Goal: Task Accomplishment & Management: Complete application form

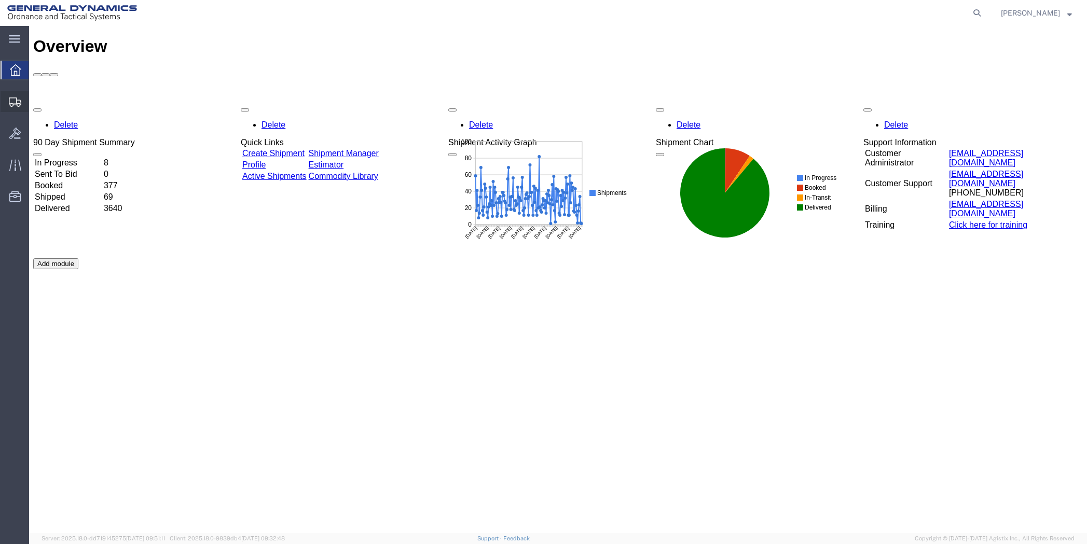
click at [0, 0] on span "Shipment Manager" at bounding box center [0, 0] width 0 height 0
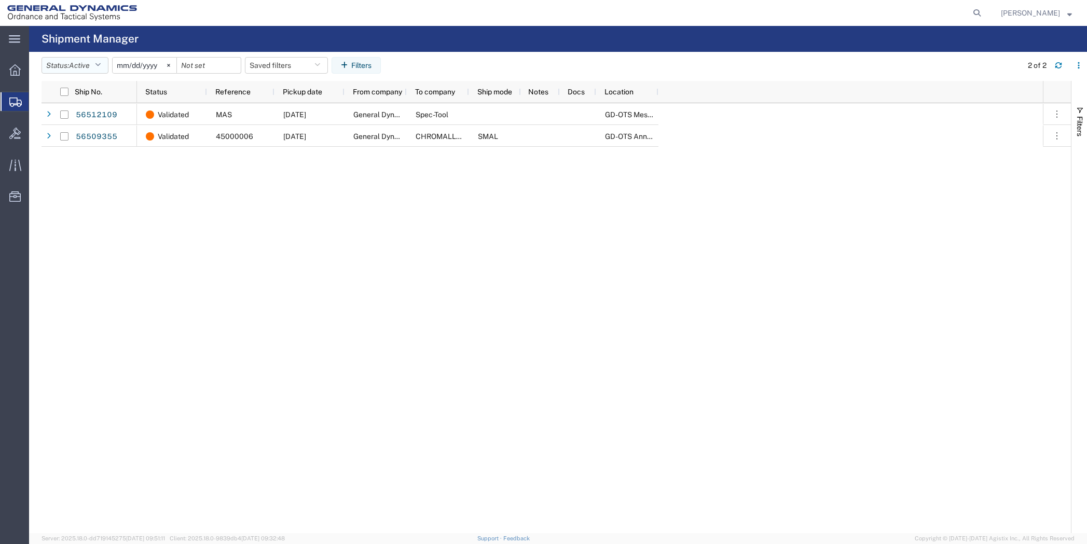
click at [101, 63] on icon "button" at bounding box center [98, 65] width 6 height 7
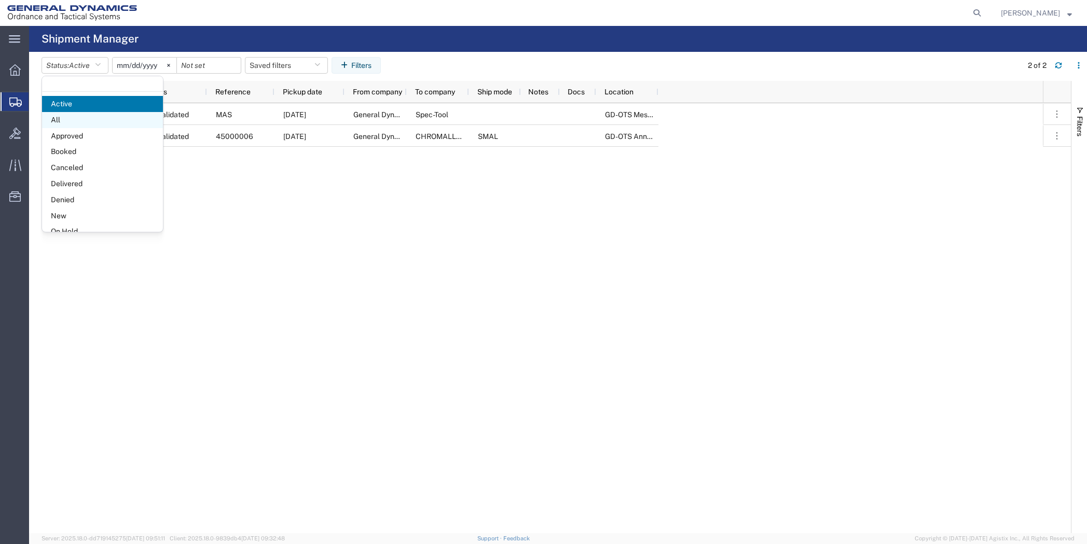
click at [89, 124] on span "All" at bounding box center [102, 120] width 121 height 16
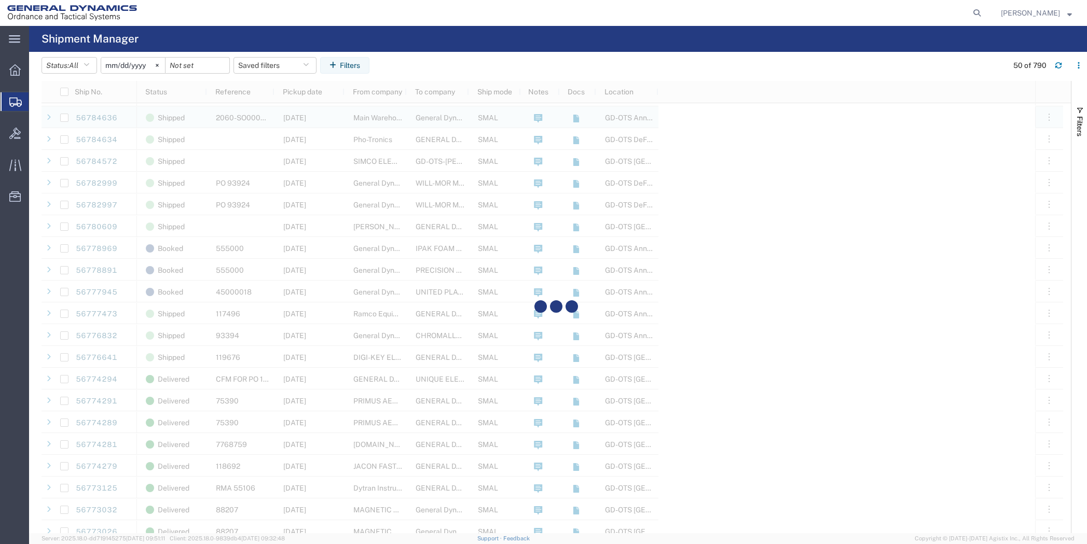
scroll to position [467, 0]
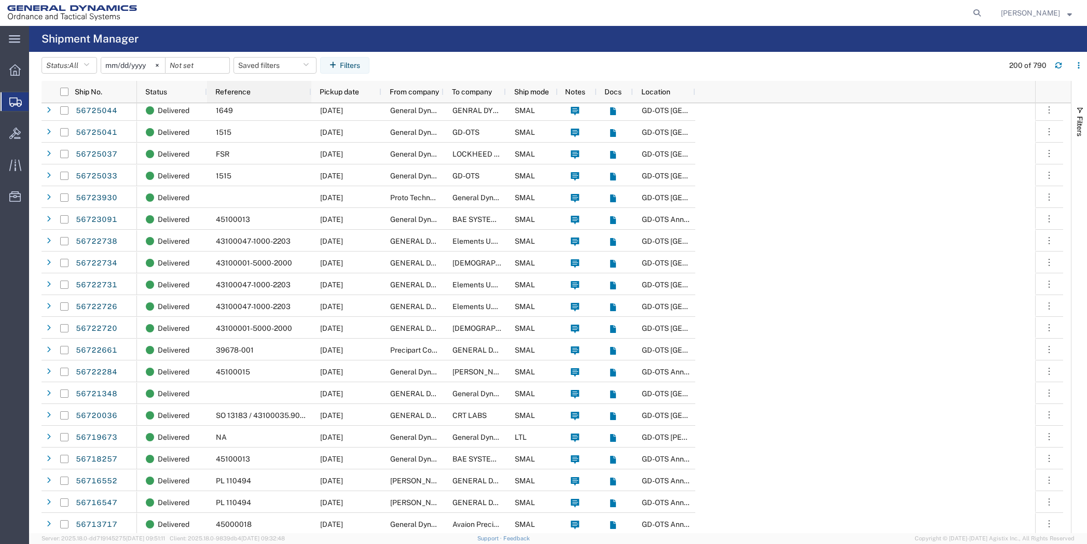
drag, startPoint x: 273, startPoint y: 93, endPoint x: 310, endPoint y: 100, distance: 37.5
click at [310, 100] on div at bounding box center [311, 92] width 4 height 22
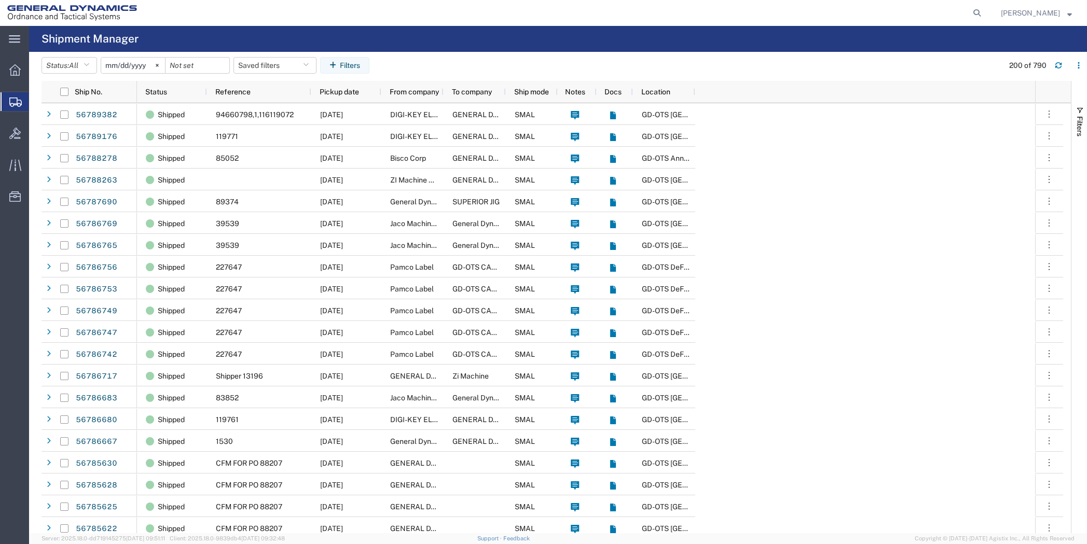
click at [0, 0] on span "Create Shipment" at bounding box center [0, 0] width 0 height 0
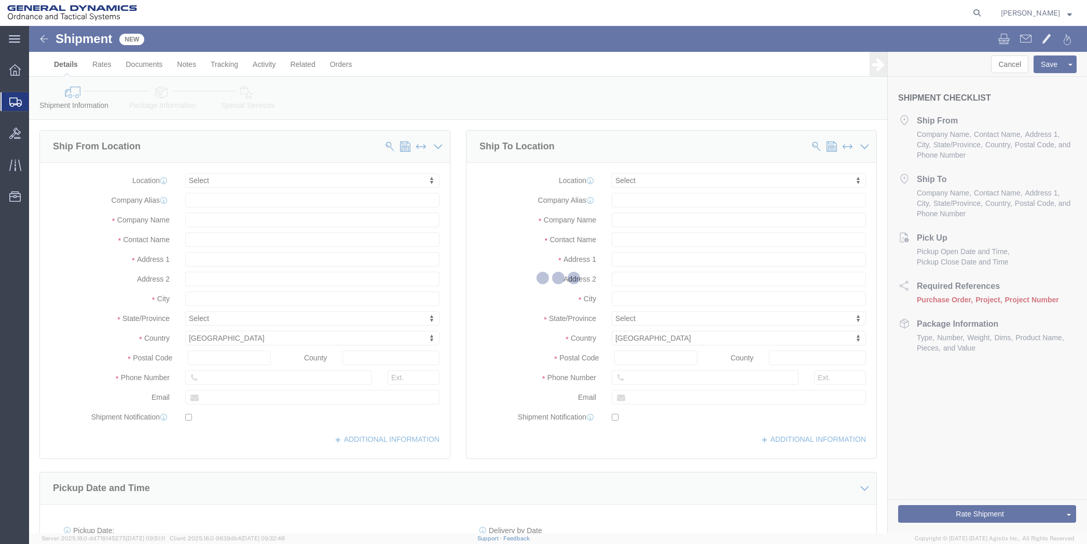
select select
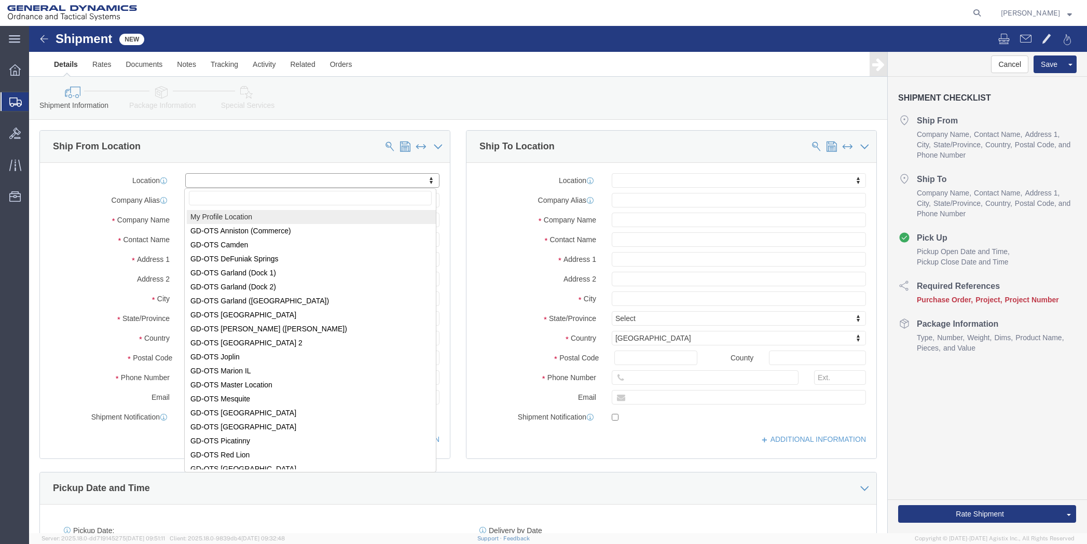
select select "MYPROFILE"
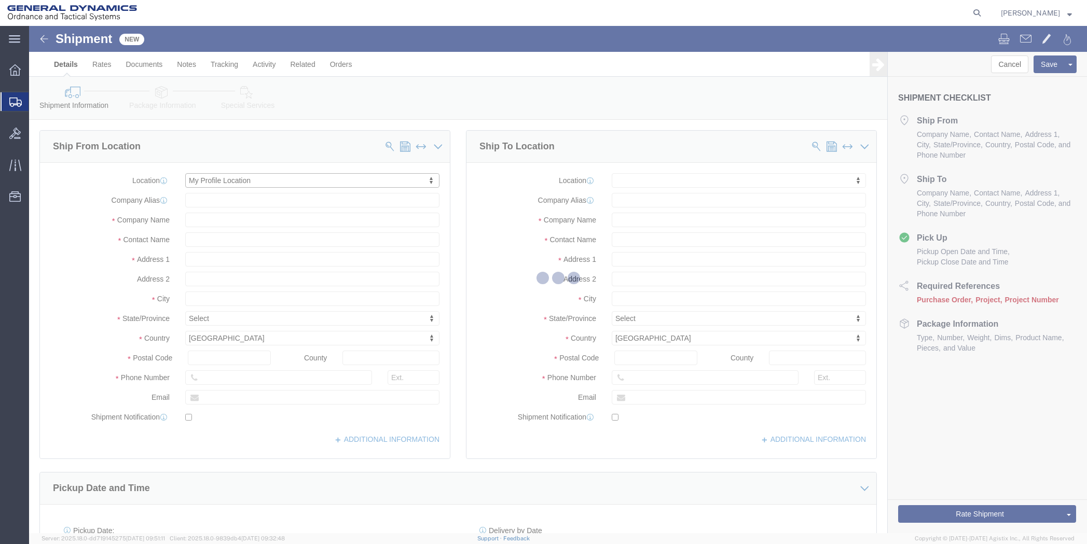
select select "[GEOGRAPHIC_DATA]"
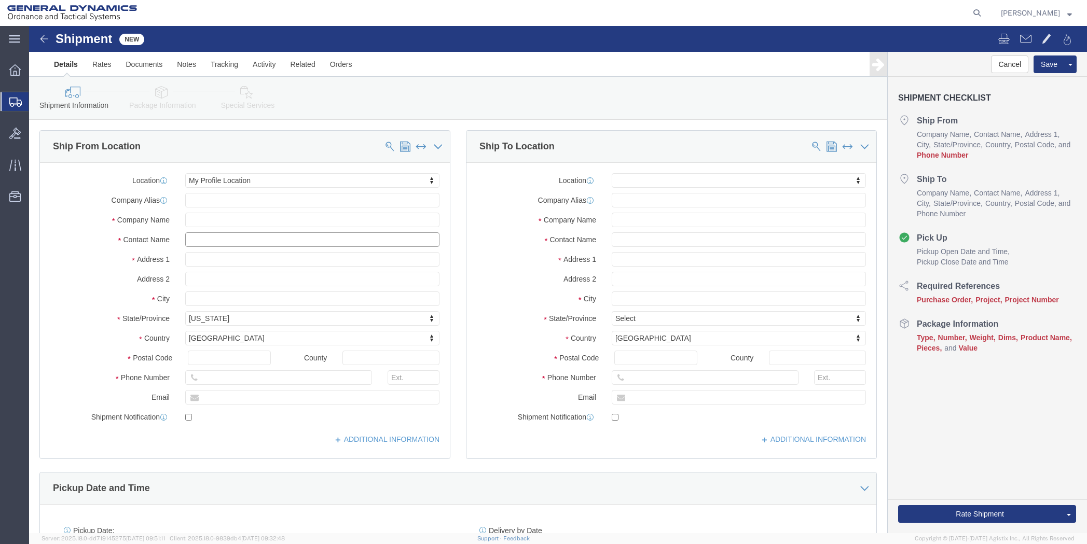
drag, startPoint x: 236, startPoint y: 219, endPoint x: 110, endPoint y: 230, distance: 126.7
click div "Location My Profile Location My Profile Location GD-OTS [GEOGRAPHIC_DATA] (Comm…"
type input "[PERSON_NAME]"
click input "text"
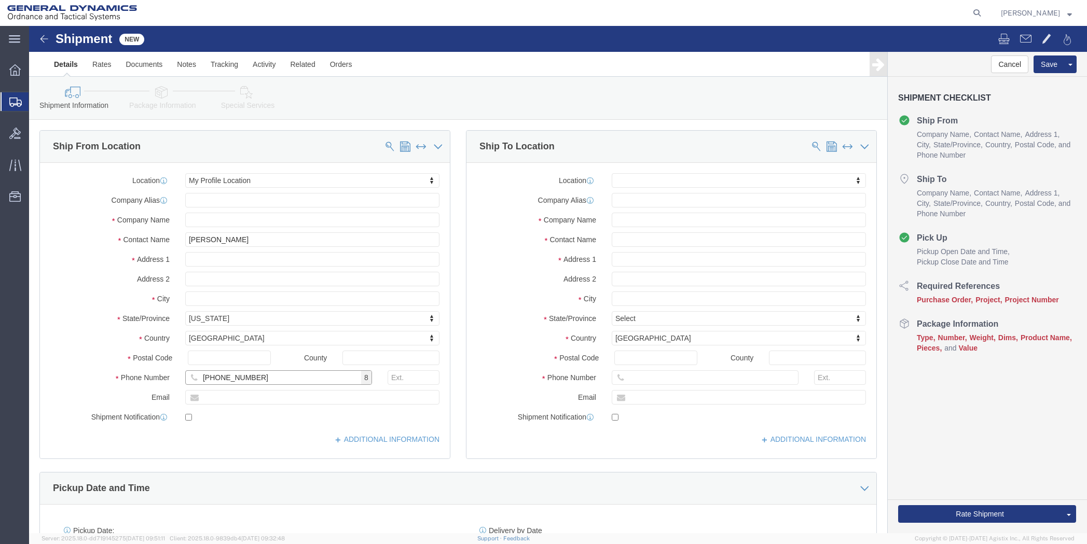
type input "[PHONE_NUMBER]"
click input "text"
type input "[PERSON_NAME][EMAIL_ADDRESS][PERSON_NAME][DOMAIN_NAME]"
click span
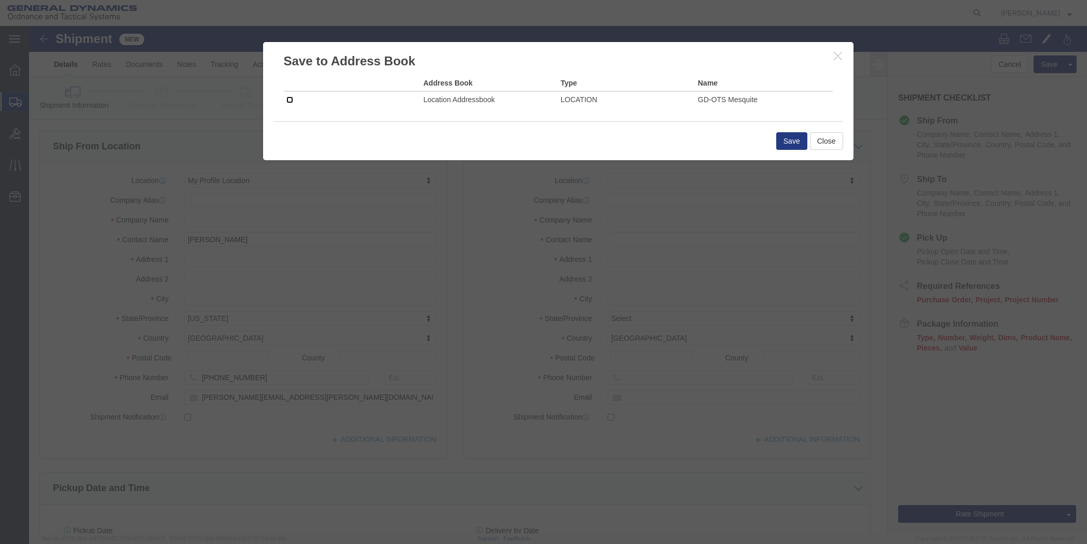
click input "checkbox"
checkbox input "true"
click button "Save"
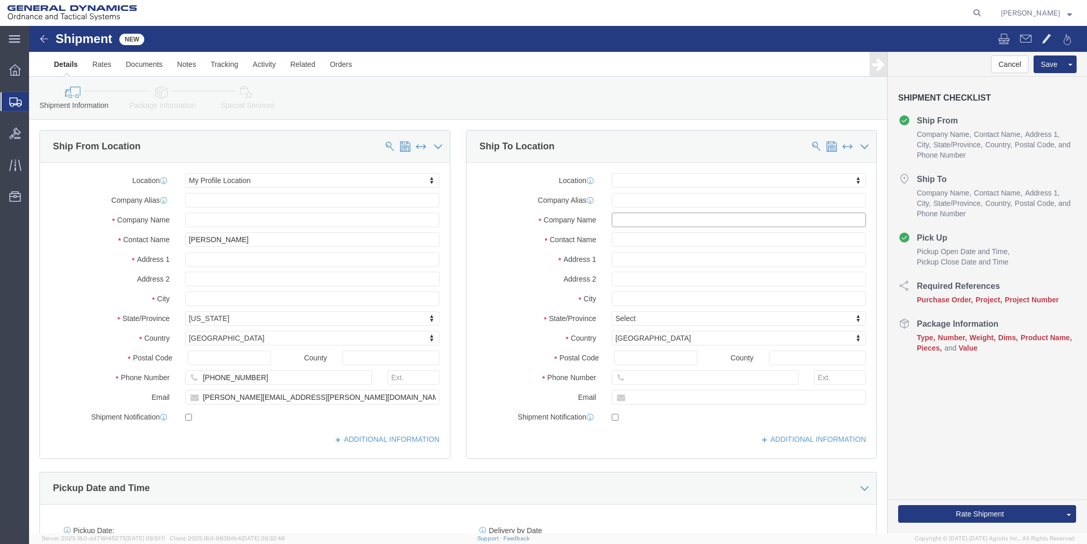
paste input "MISTRAS Group, Inc."
type input "MISTRAS Group, Inc."
click input "text"
paste input "[PERSON_NAME]"
type input "[PERSON_NAME]"
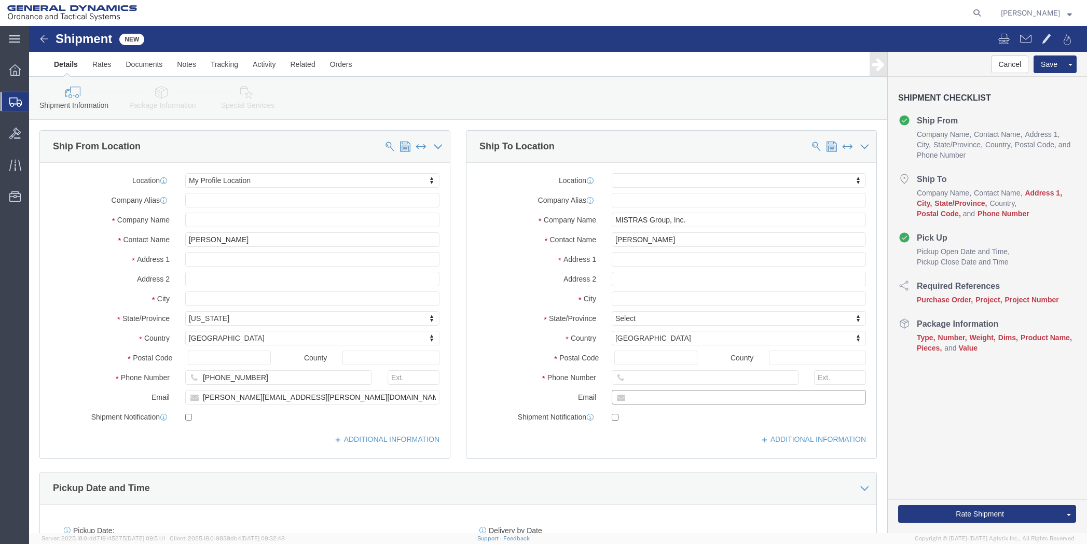
click input "text"
paste input "[PERSON_NAME][EMAIL_ADDRESS][DOMAIN_NAME]"
type input "[PERSON_NAME][EMAIL_ADDRESS][DOMAIN_NAME]"
paste input "[STREET_ADDRESS]"
type input "[STREET_ADDRESS]"
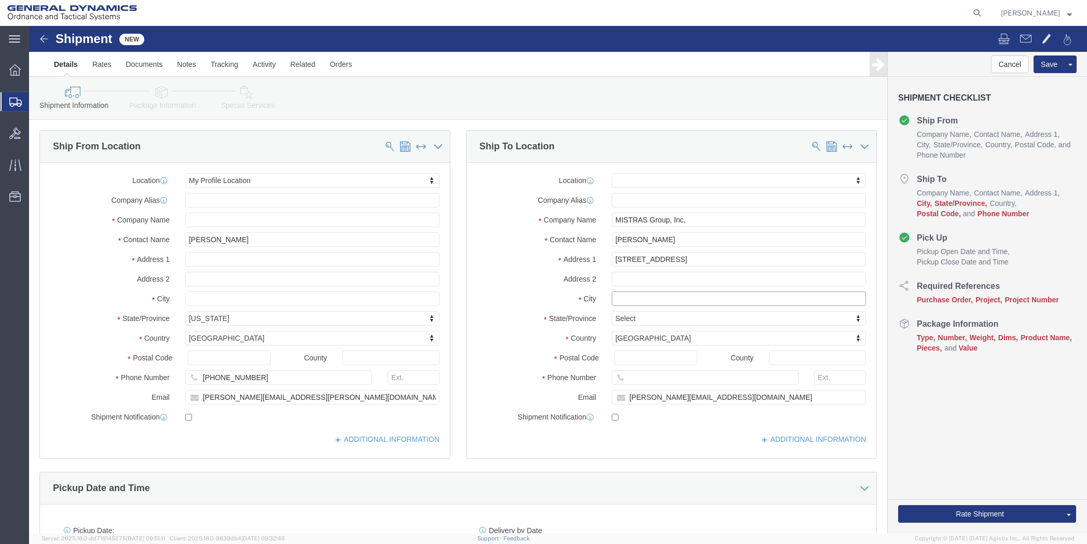
click input "text"
type input "[GEOGRAPHIC_DATA]"
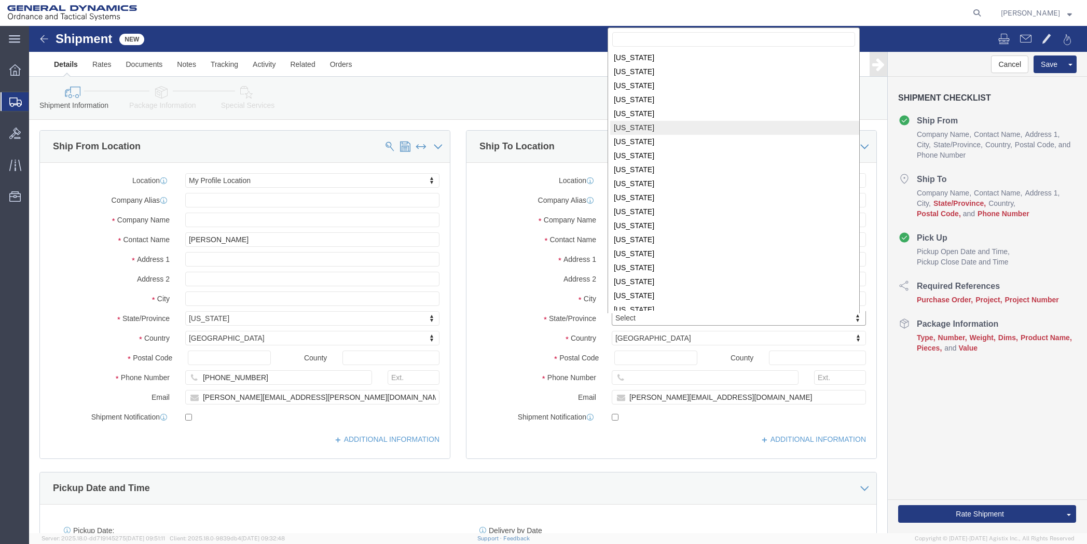
scroll to position [417, 0]
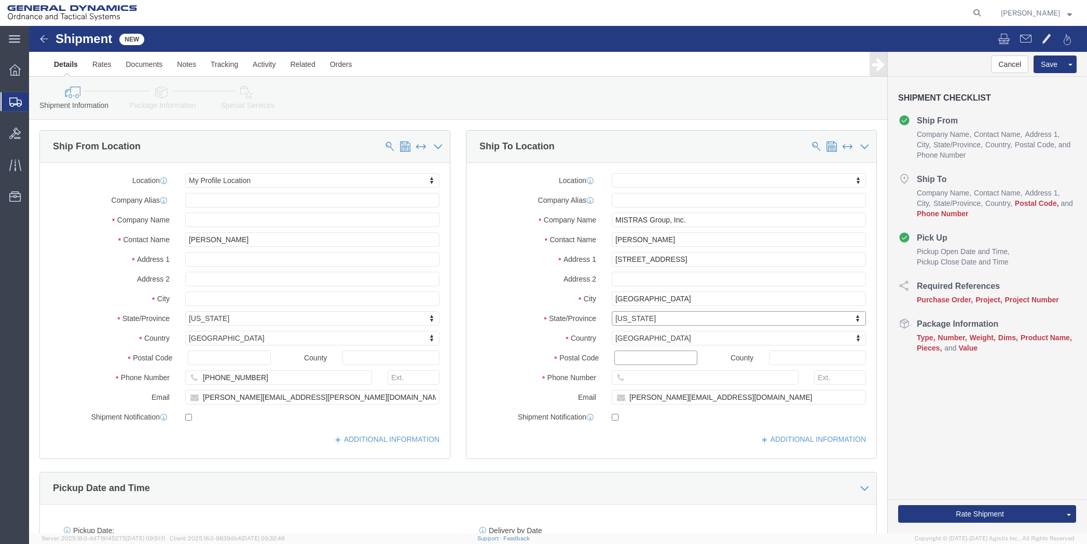
click input "Postal Code"
type input "15068"
click input "text"
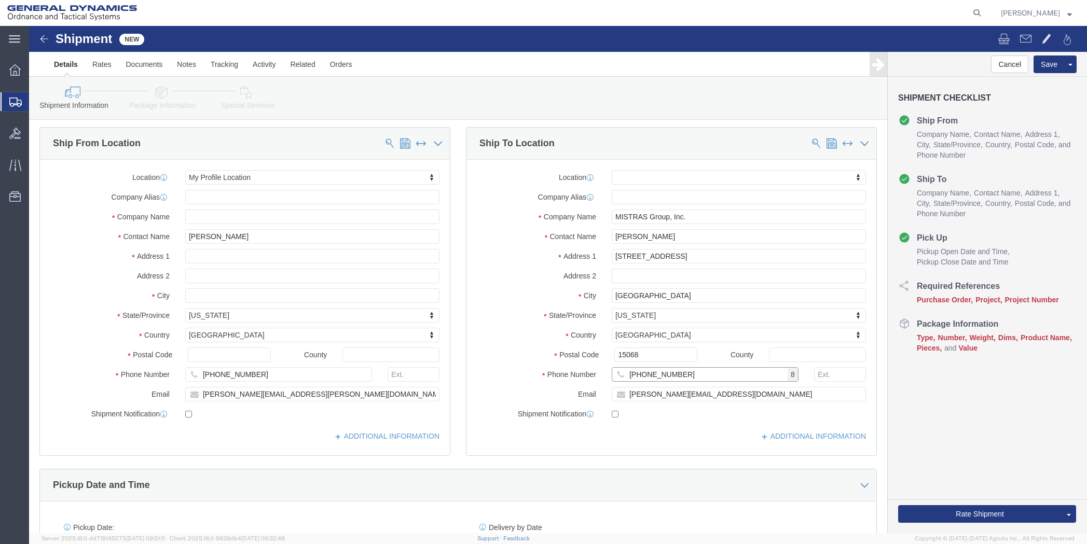
scroll to position [0, 0]
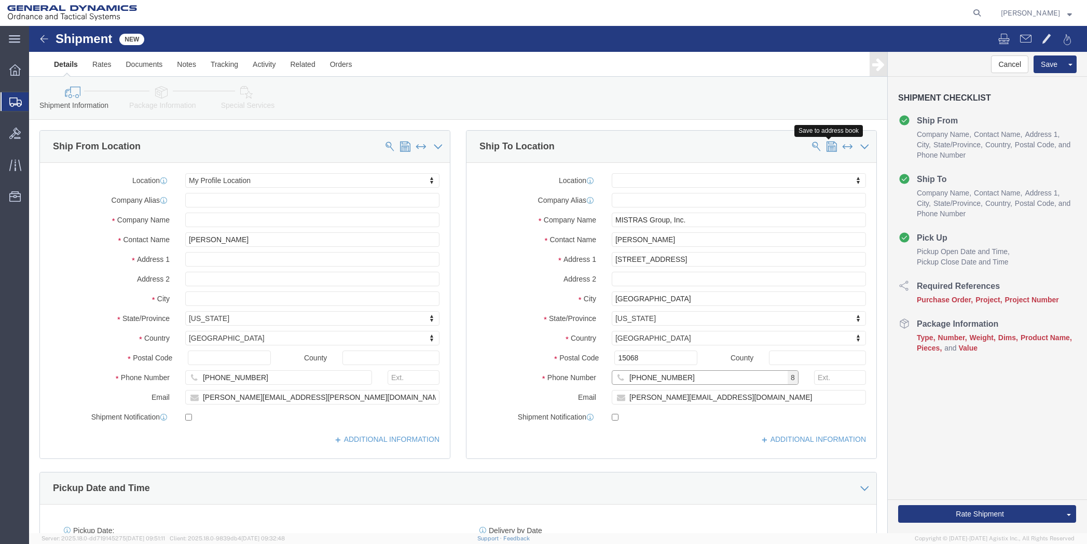
type input "[PHONE_NUMBER]"
click span
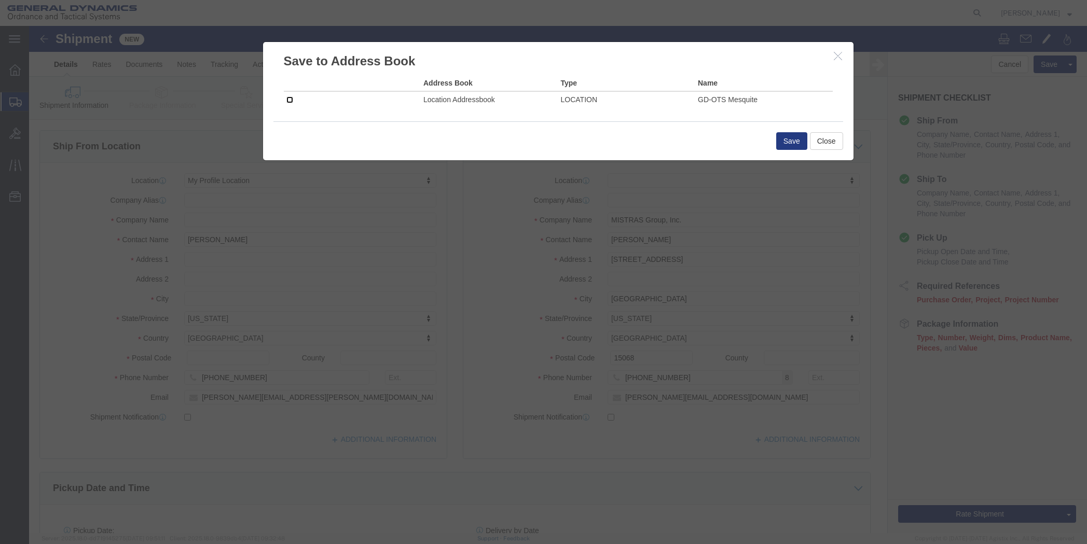
click input "checkbox"
checkbox input "true"
click button "Save"
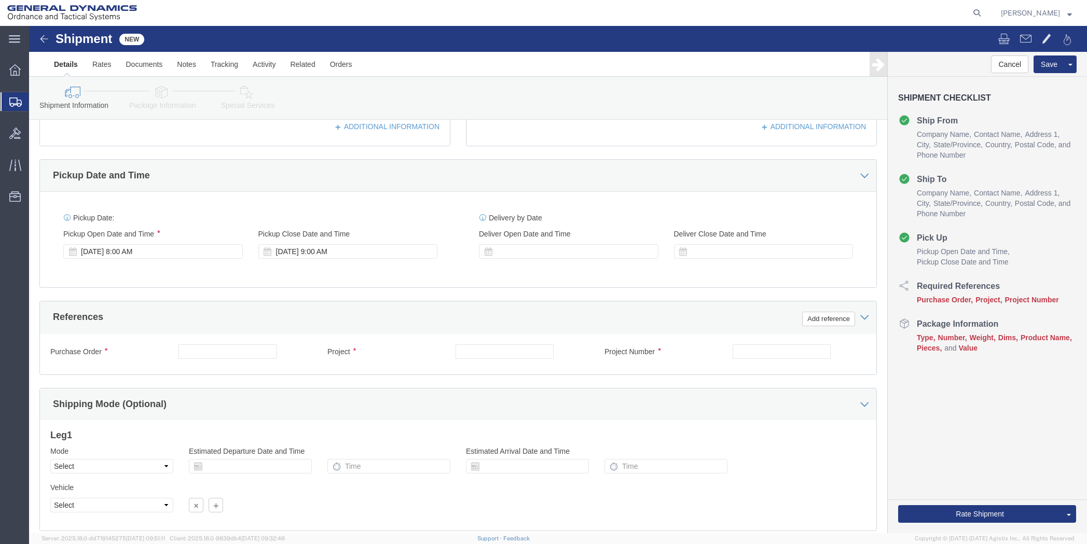
scroll to position [363, 0]
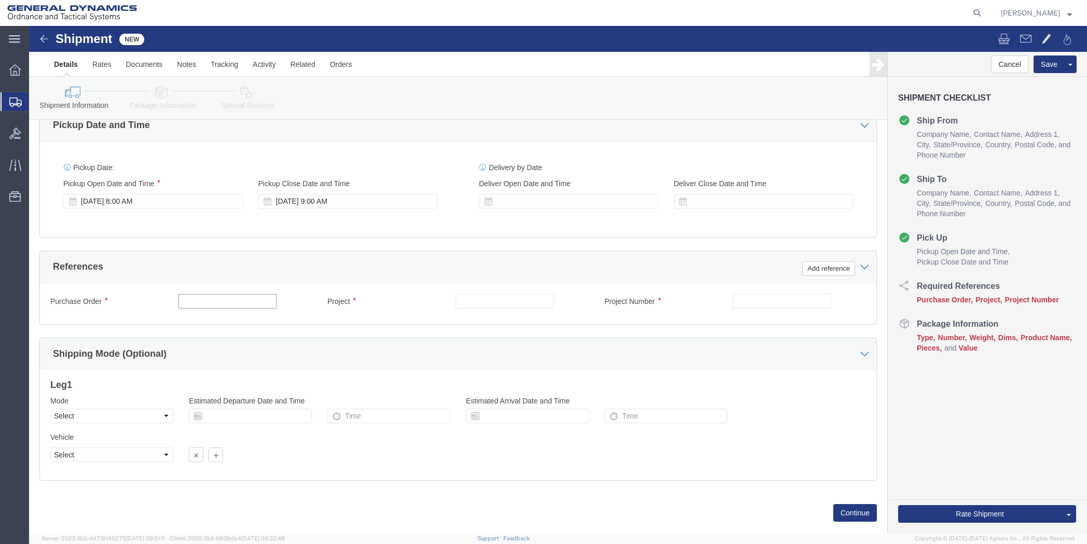
click input "text"
type input "50SOQ"
type input "NA"
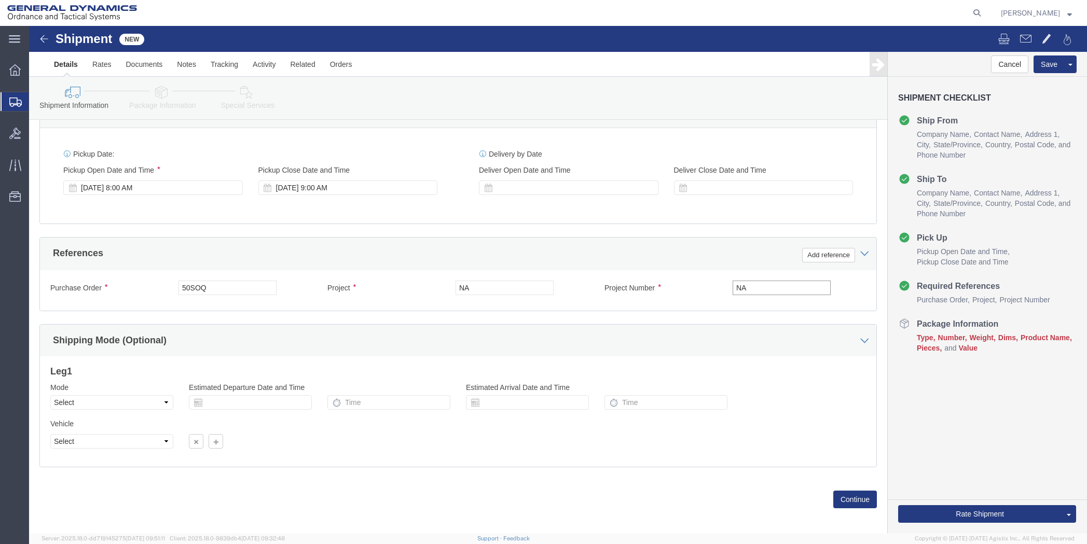
scroll to position [384, 0]
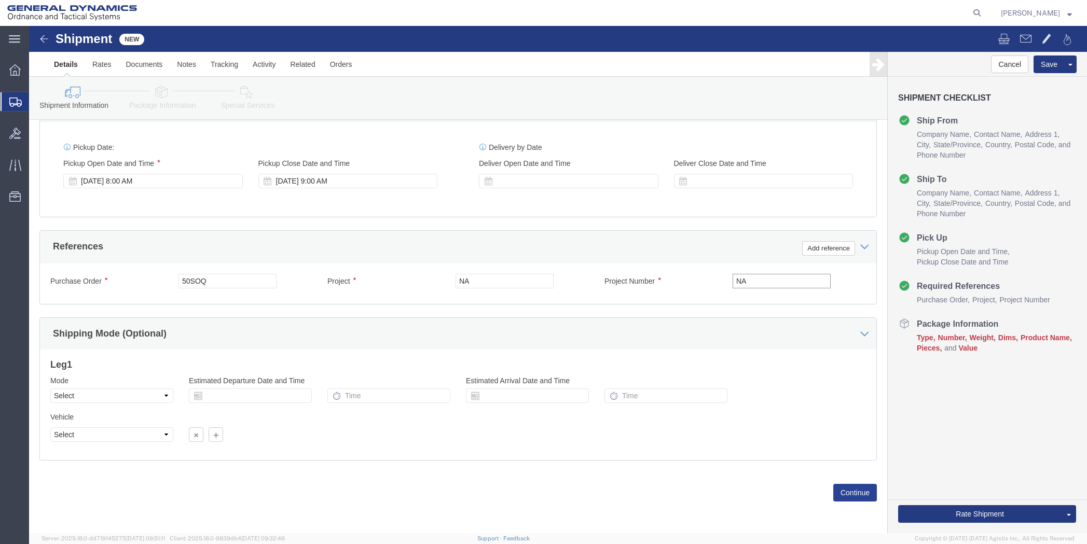
type input "NA"
click button "Continue"
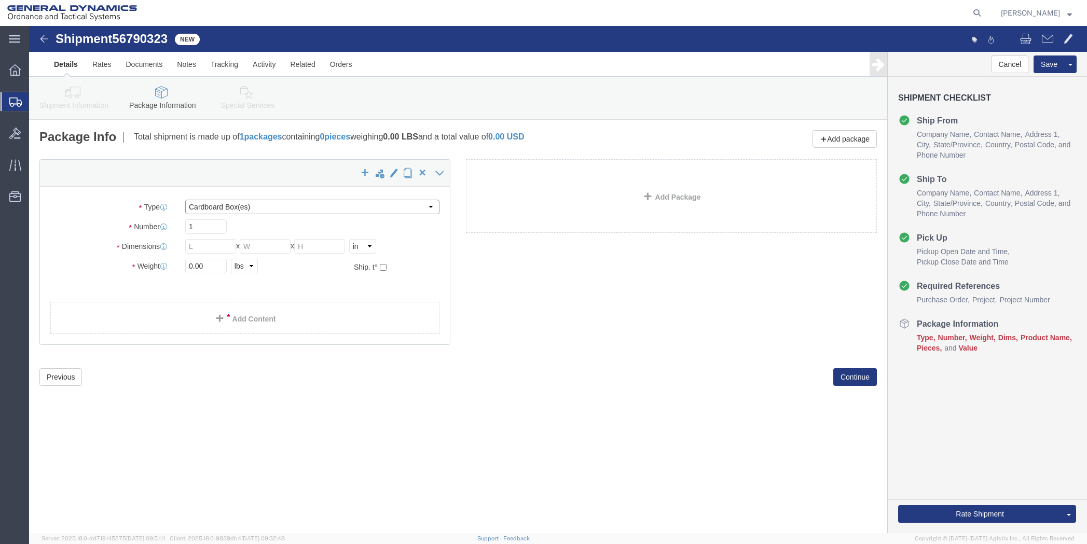
click select "Select Bale(s) Basket(s) Bolt(s) Bottle(s) Buckets Bulk Bundle(s) Can(s) Cardbo…"
select select "PSNS"
click select "Select Bale(s) Basket(s) Bolt(s) Bottle(s) Buckets Bulk Bundle(s) Can(s) Cardbo…"
click input "text"
type input "29"
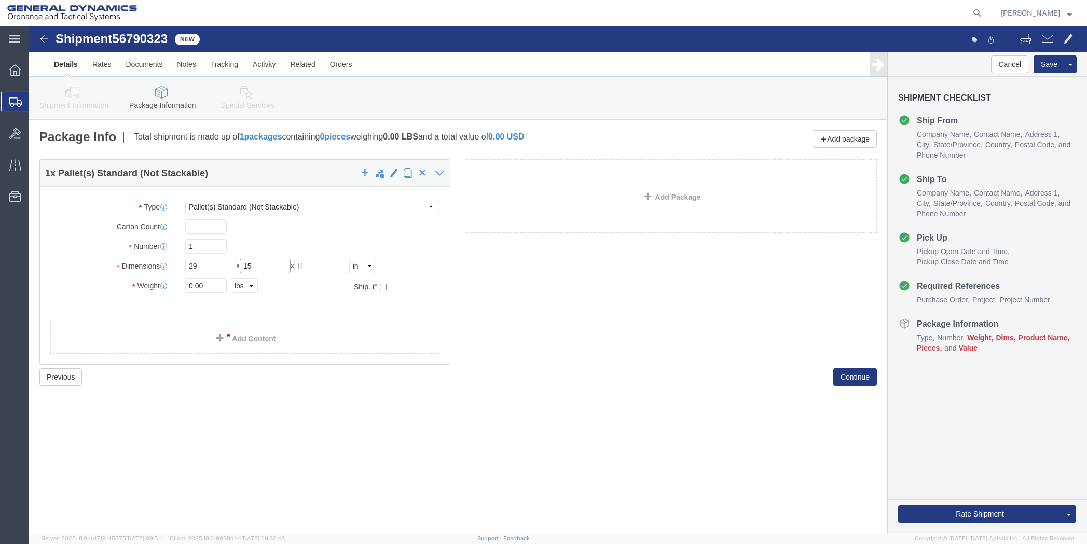
type input "15"
type input "37"
drag, startPoint x: 174, startPoint y: 261, endPoint x: 144, endPoint y: 259, distance: 30.1
click div "Weight 0.00 Select kgs lbs Ship. t°"
type input "540"
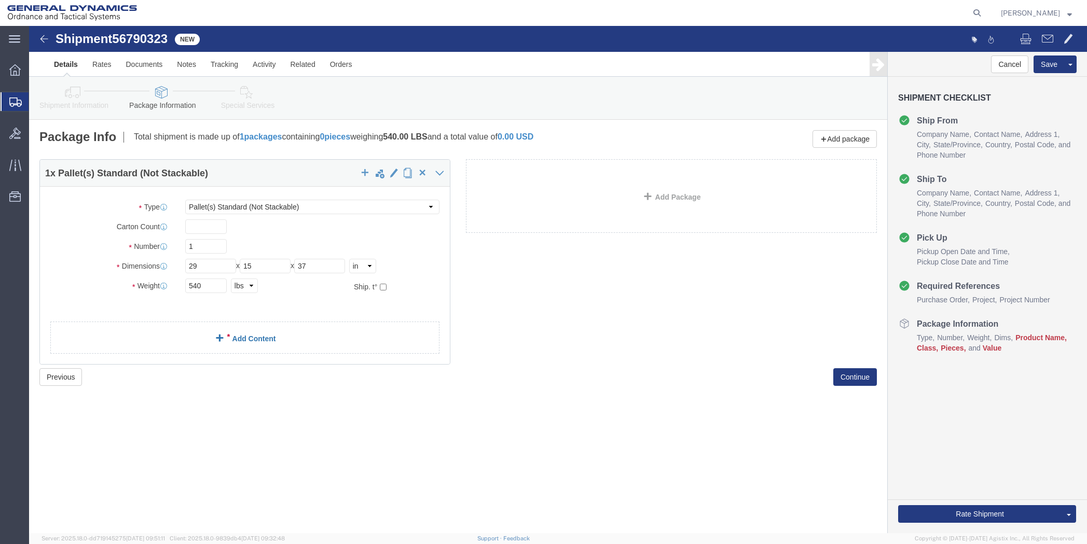
click link "Add Content"
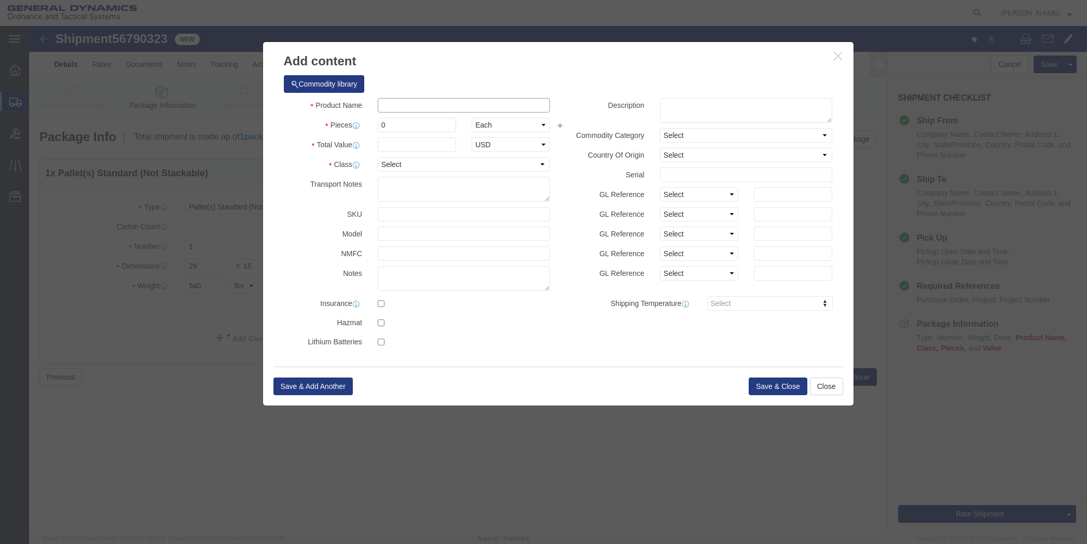
click input "text"
type input "M795 Shells"
click input "0"
type input "06"
click input "text"
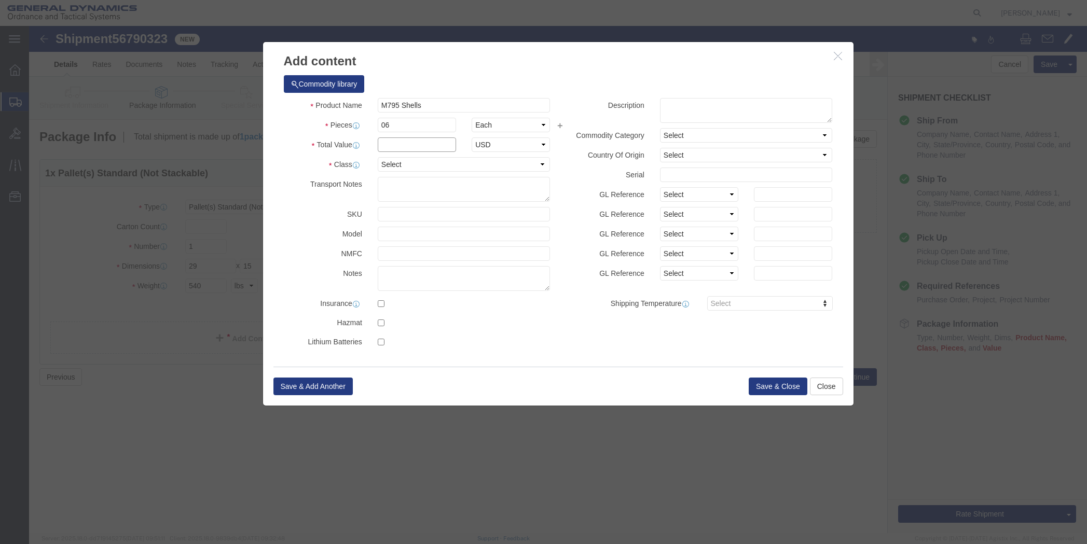
type input "4,500"
click select "Select 50 55 60 65 70 85 92.5 100 125 175 250 300 400"
select select "50"
click select "Select 50 55 60 65 70 85 92.5 100 125 175 250 300 400"
click button "Save & Close"
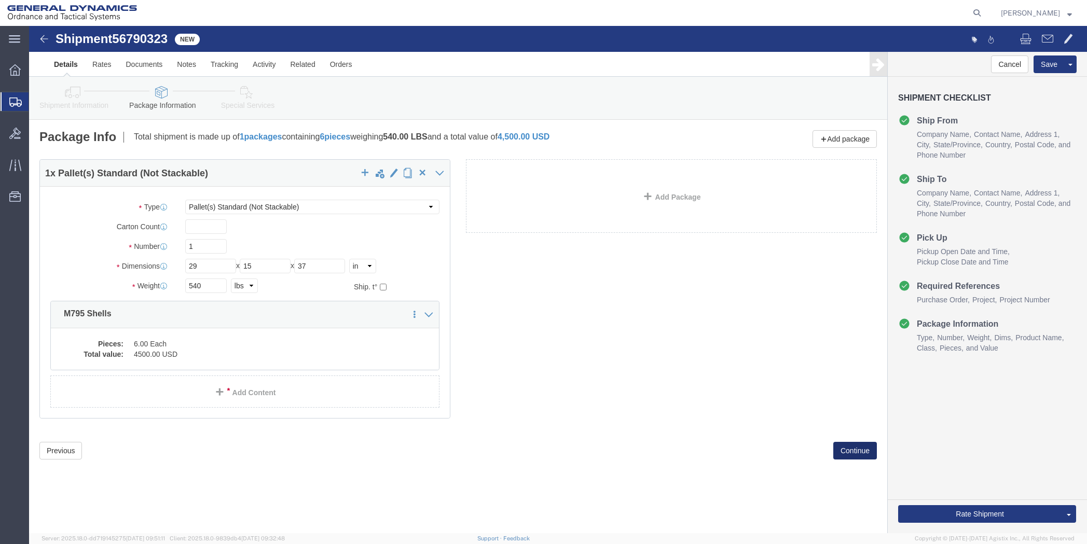
click button "Continue"
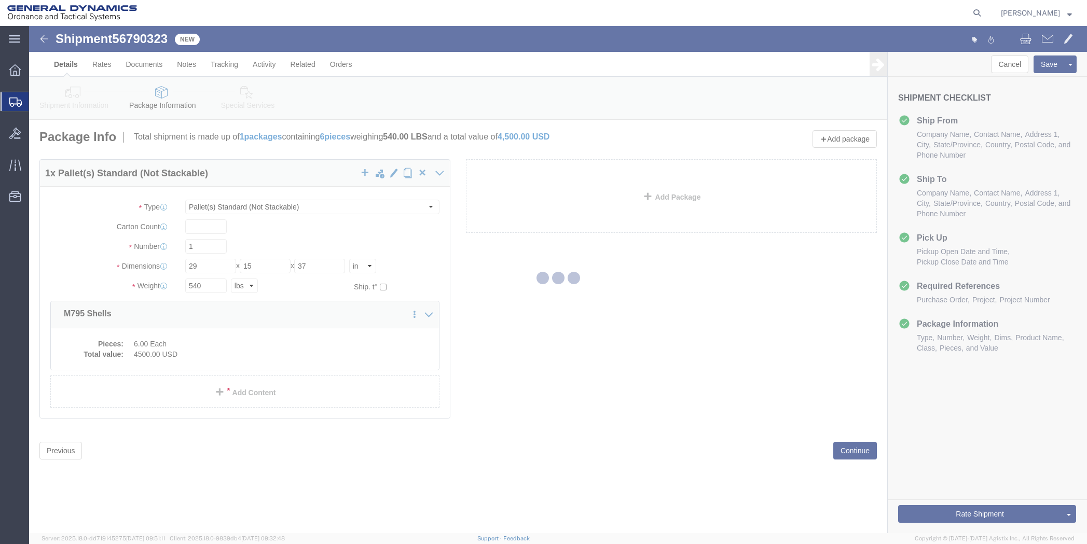
select select
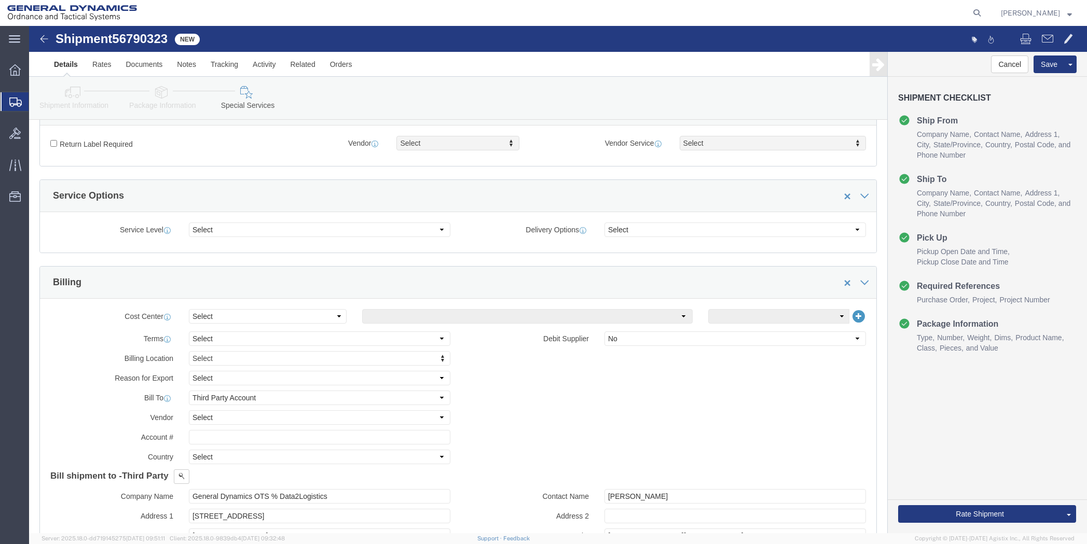
scroll to position [156, 0]
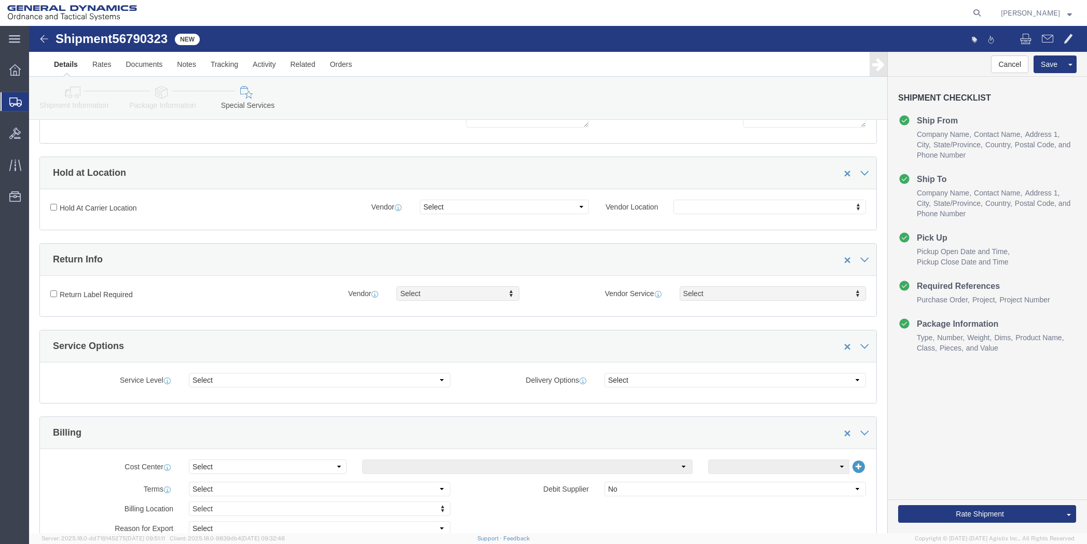
click icon
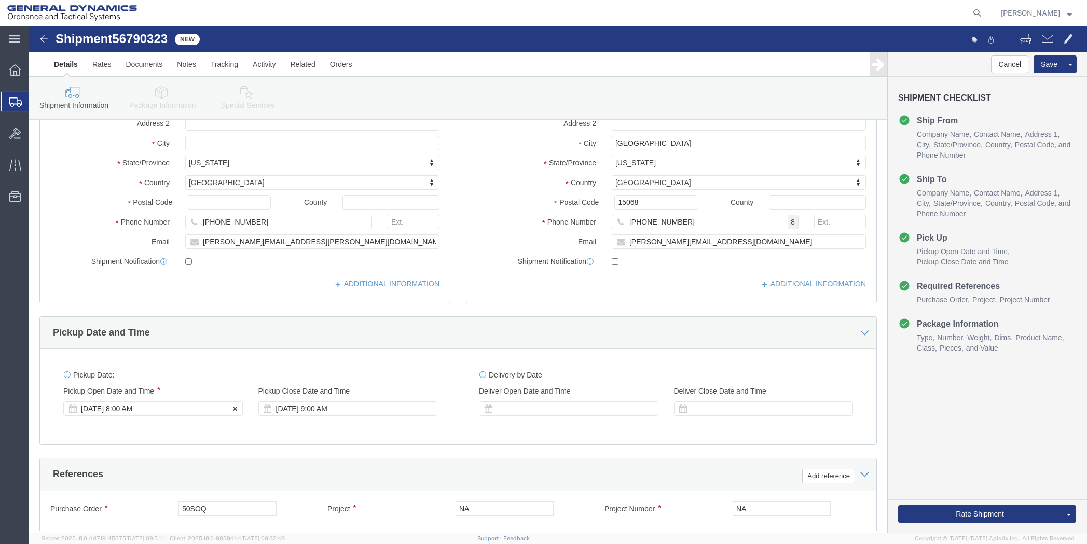
click div "[DATE] 8:00 AM"
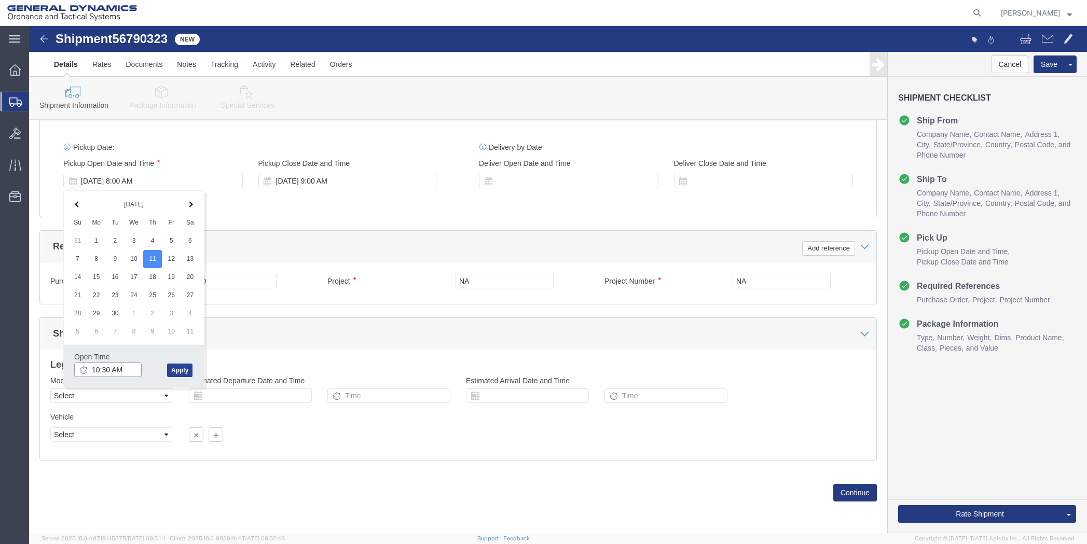
type input "10:30 AM"
click button "Apply"
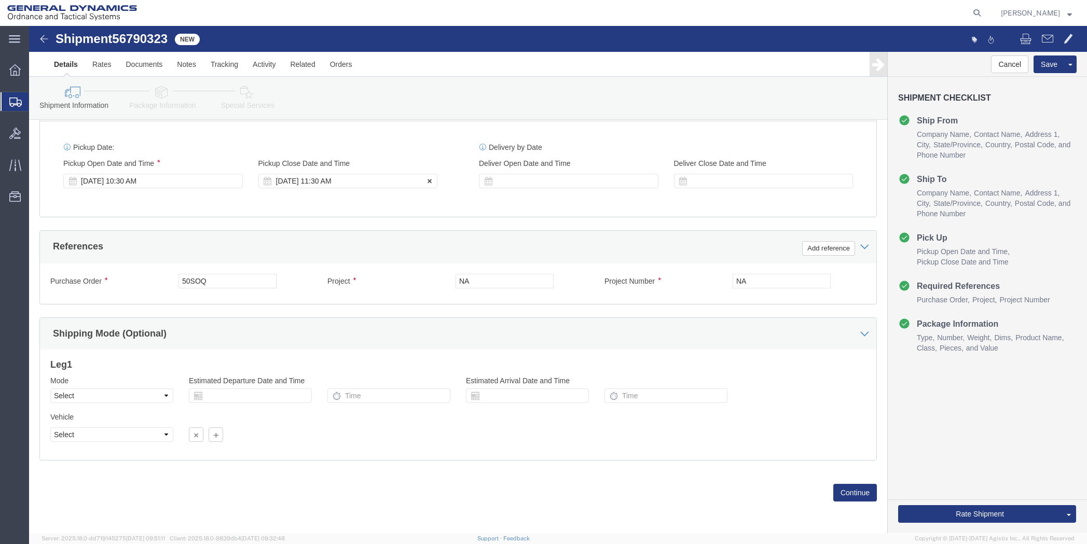
click div "[DATE] 11:30 AM"
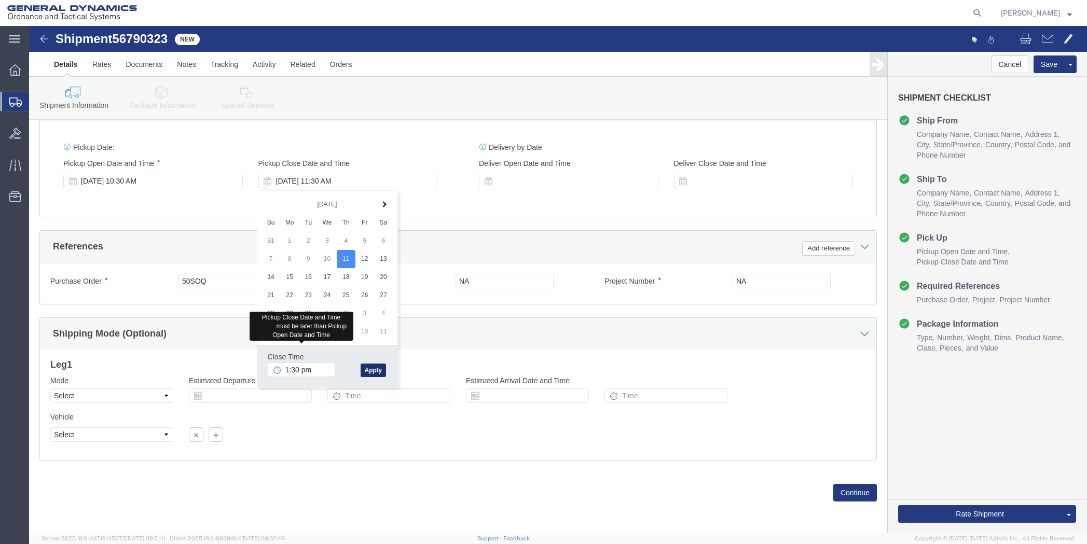
type input "1:30 PM"
click button "Apply"
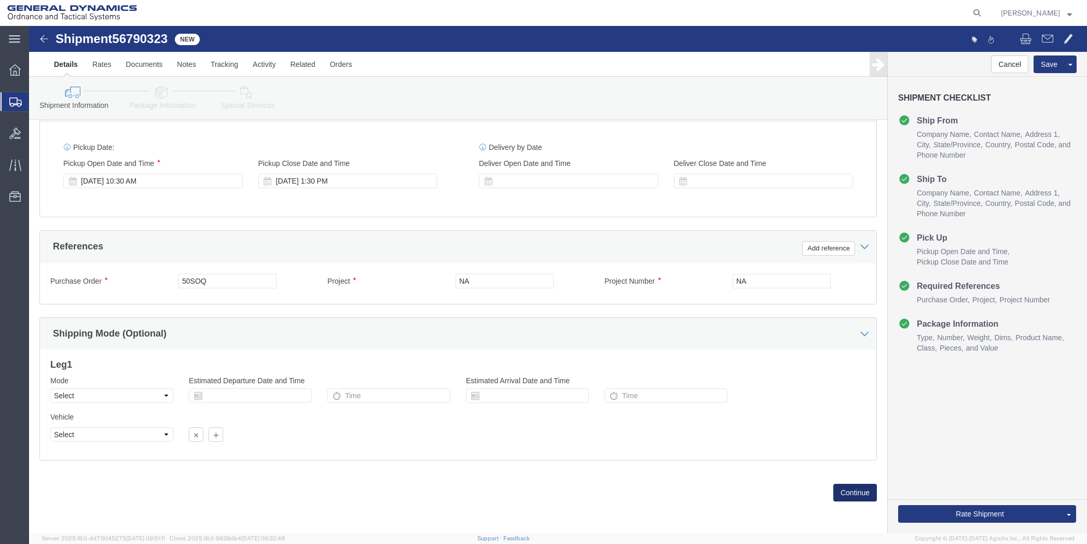
click button "Continue"
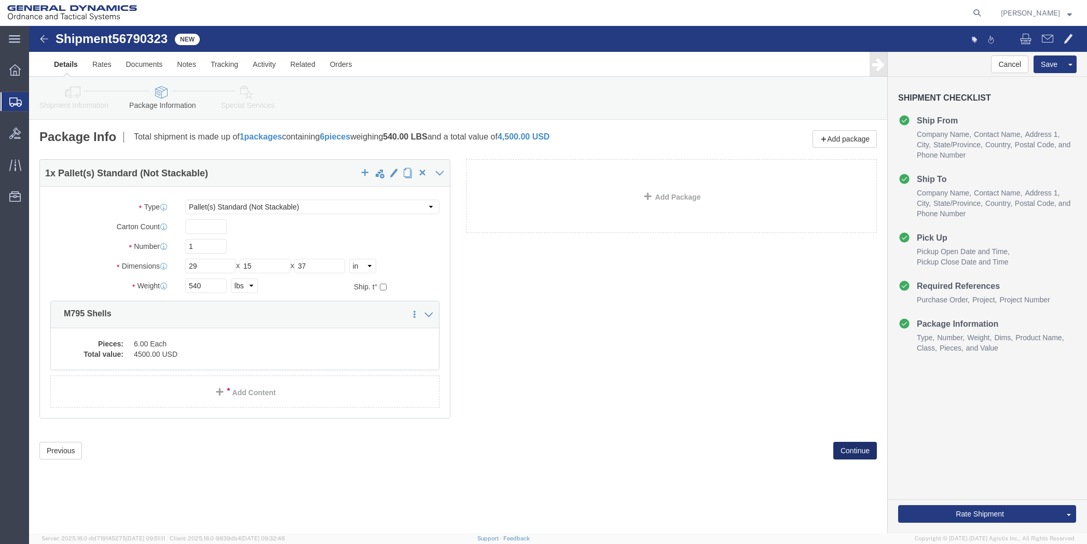
scroll to position [0, 0]
click button "Continue"
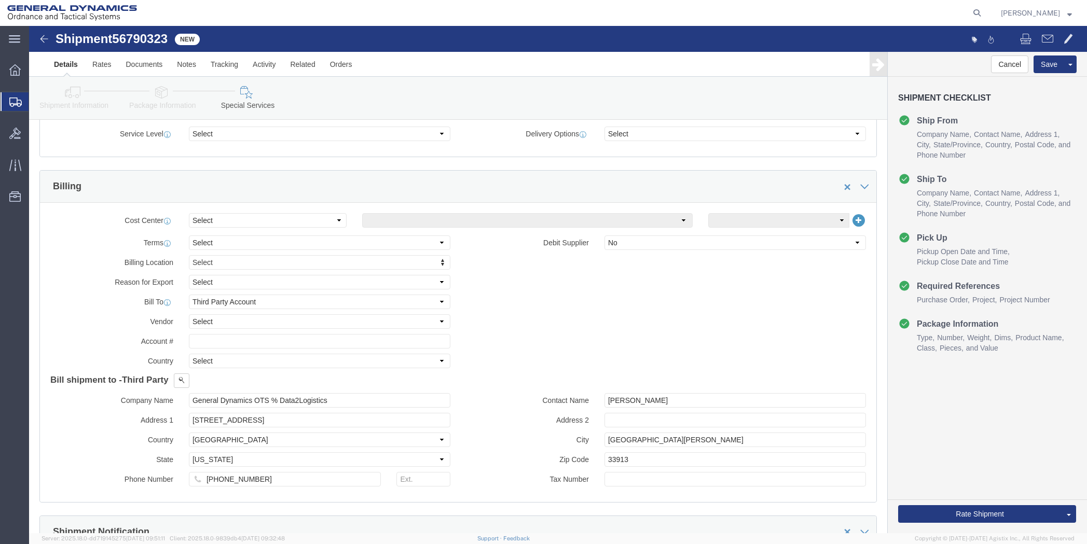
scroll to position [415, 0]
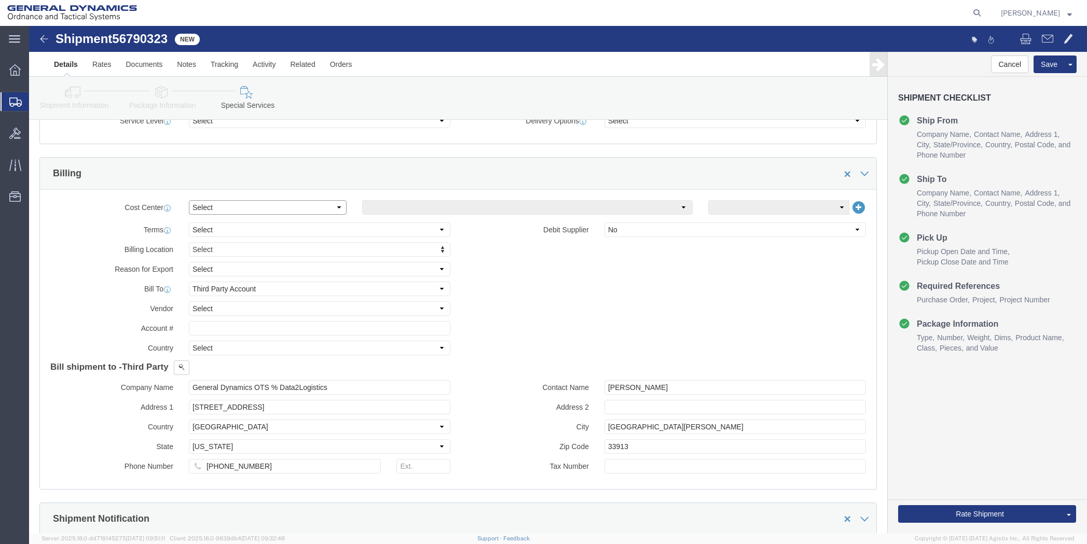
click select "Select Buyer Cost Center Department Operations Number Order Number Sales Person"
select select "DEPARTMENT"
click select "Select Buyer Cost Center Department Operations Number Order Number Sales Person"
click select "Select [GEOGRAPHIC_DATA] [GEOGRAPHIC_DATA] [GEOGRAPHIC_DATA] [GEOGRAPHIC_DATA] …"
select select "1923981"
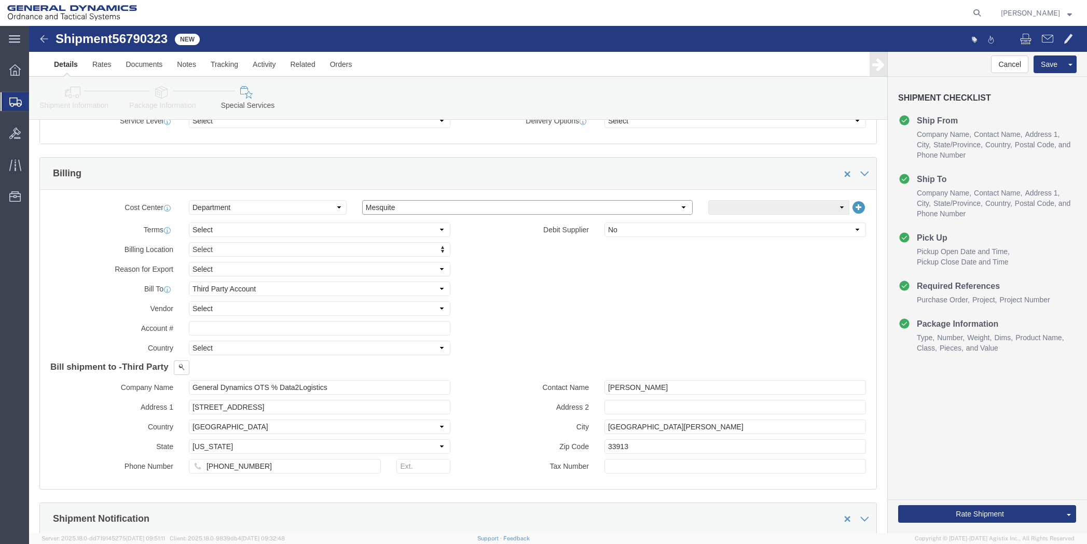
click select "Select [GEOGRAPHIC_DATA] [GEOGRAPHIC_DATA] [GEOGRAPHIC_DATA] [GEOGRAPHIC_DATA] …"
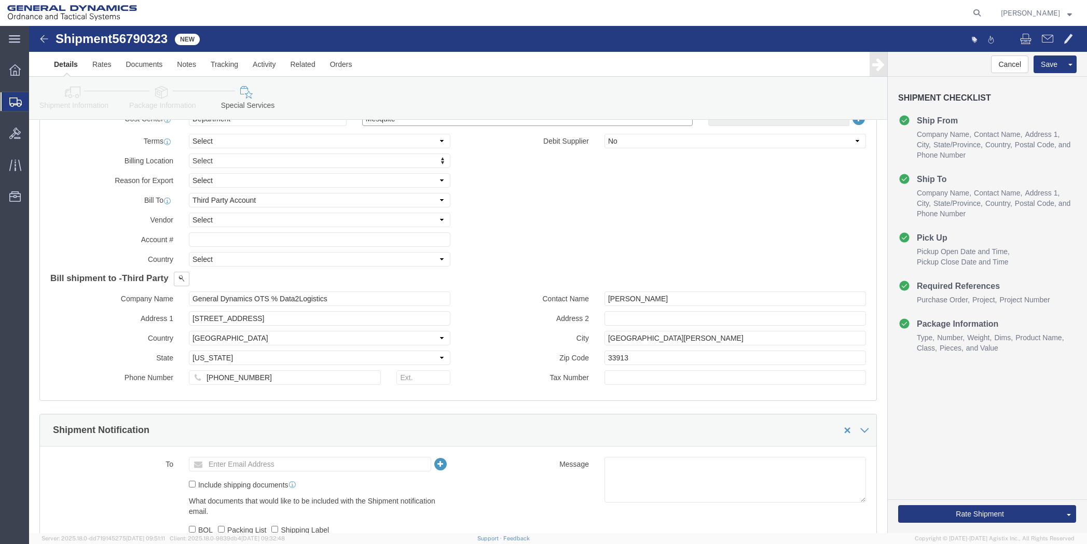
scroll to position [519, 0]
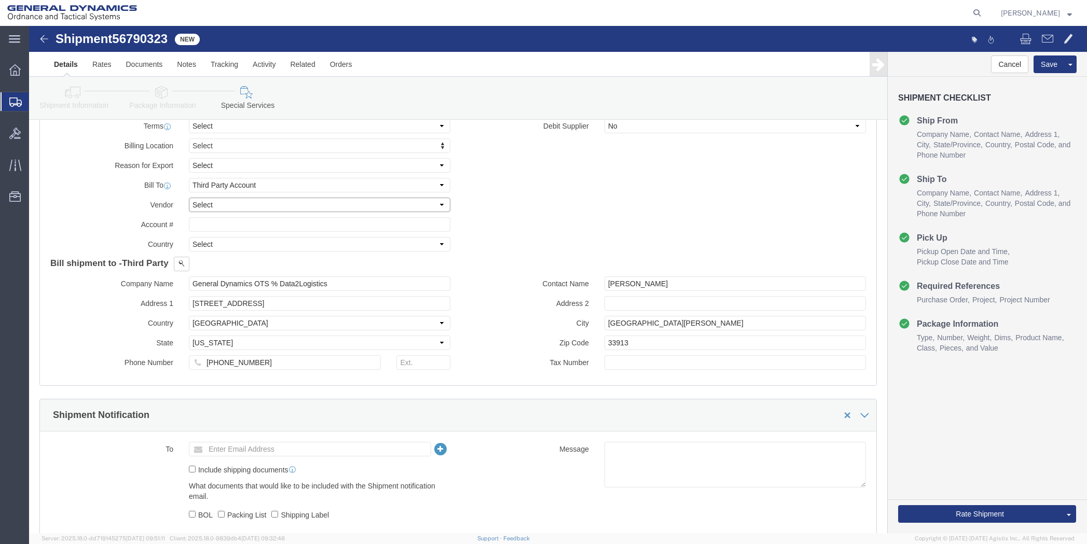
click select "Select DHL FedEx Express UPS"
select select "FedEx Express"
click select "Select DHL FedEx Express UPS"
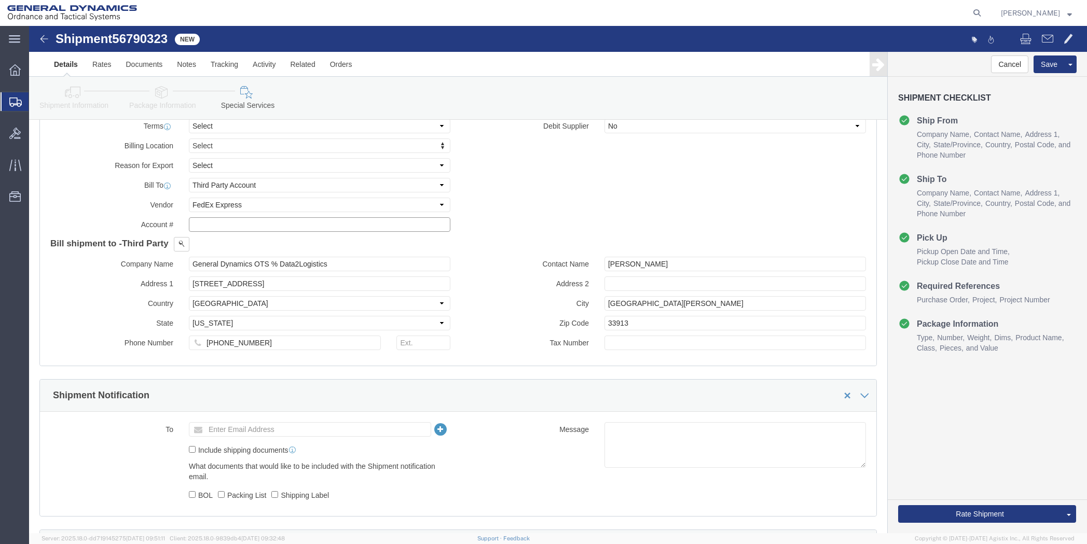
click input "text"
type input "201518662"
click input "[STREET_ADDRESS]"
drag, startPoint x: 249, startPoint y: 256, endPoint x: 194, endPoint y: 255, distance: 55.0
click input "[STREET_ADDRESS]"
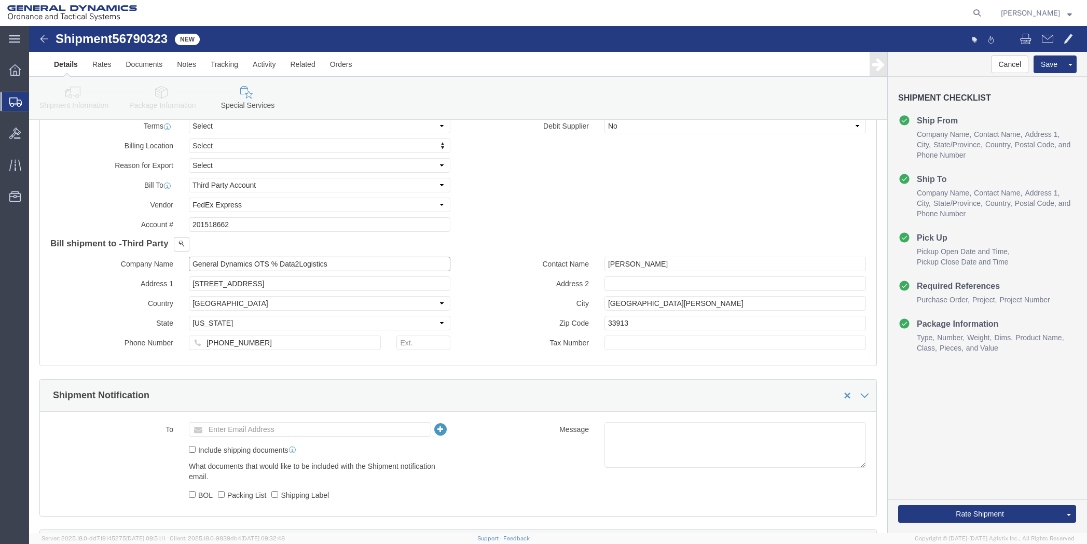
drag, startPoint x: 331, startPoint y: 239, endPoint x: 154, endPoint y: 246, distance: 177.6
click div "Company Name General Dynamics OTS % Data2Logistics Address 1 [STREET_ADDRESS] C…"
type input "p"
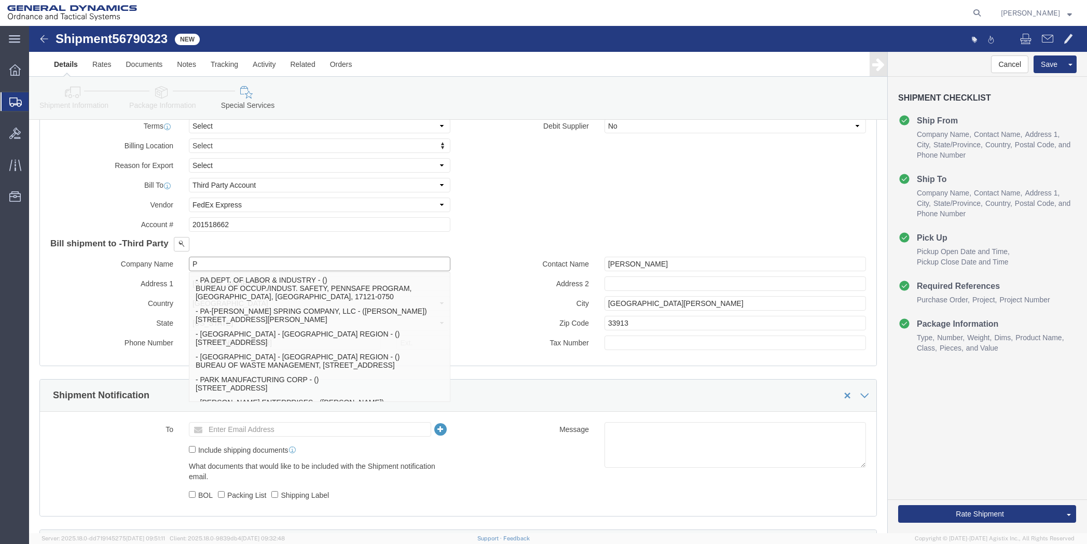
type input "P"
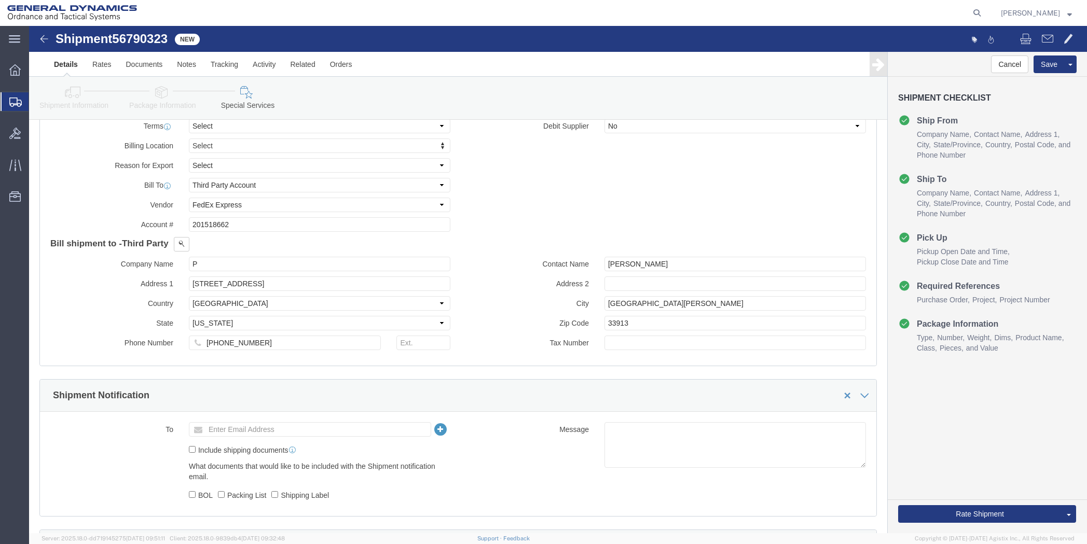
click div "Billing Location Select Select My Profile Location GD-OTS [GEOGRAPHIC_DATA] (Co…"
click h4 "Bill shipment to - Third Party"
drag, startPoint x: 251, startPoint y: 259, endPoint x: 127, endPoint y: 256, distance: 124.6
click div "Address 1 [STREET_ADDRESS]"
type input "PO BOX 51050"
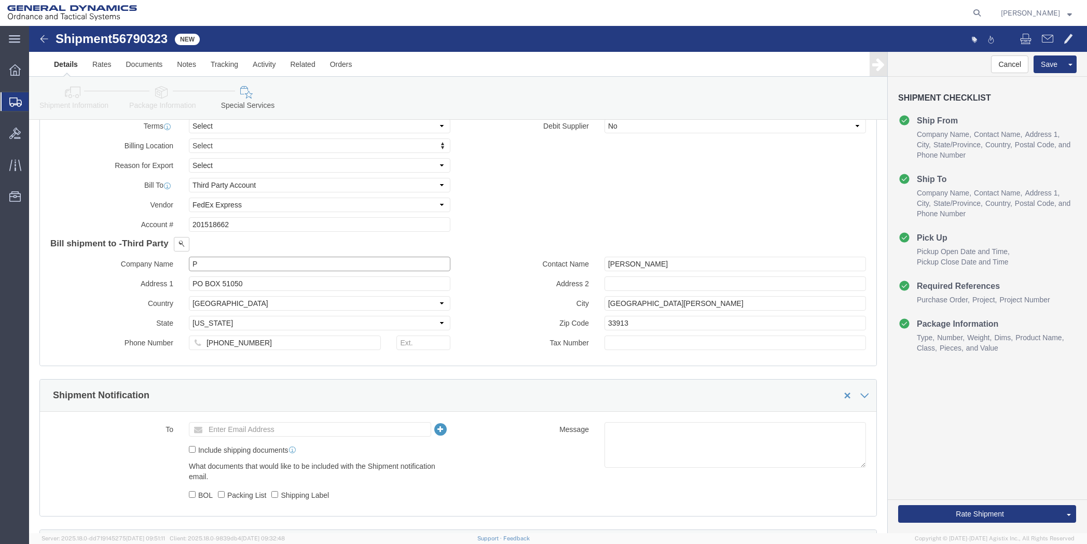
drag, startPoint x: 184, startPoint y: 239, endPoint x: 138, endPoint y: 237, distance: 46.3
click div "Company Name P P"
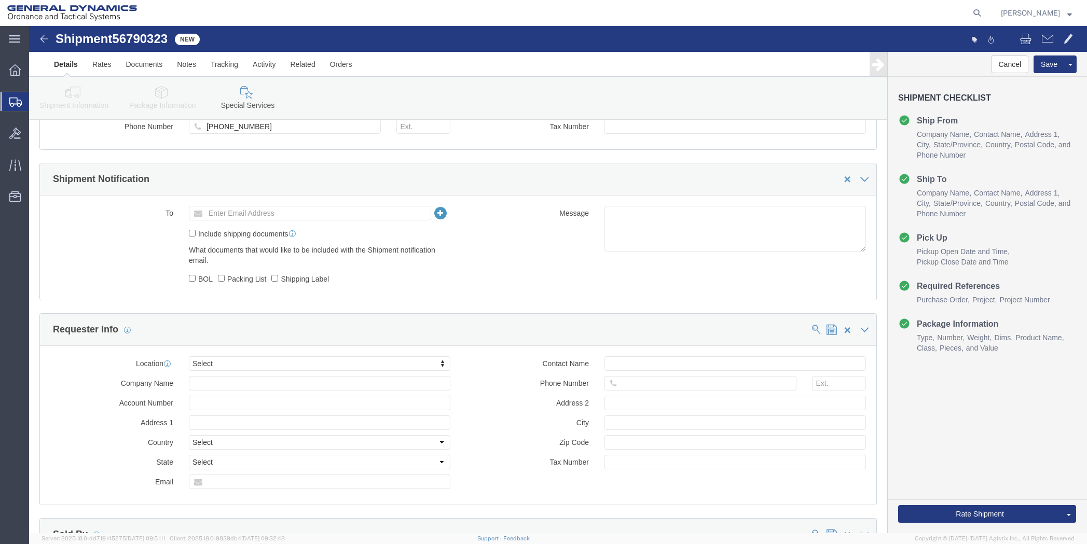
scroll to position [623, 0]
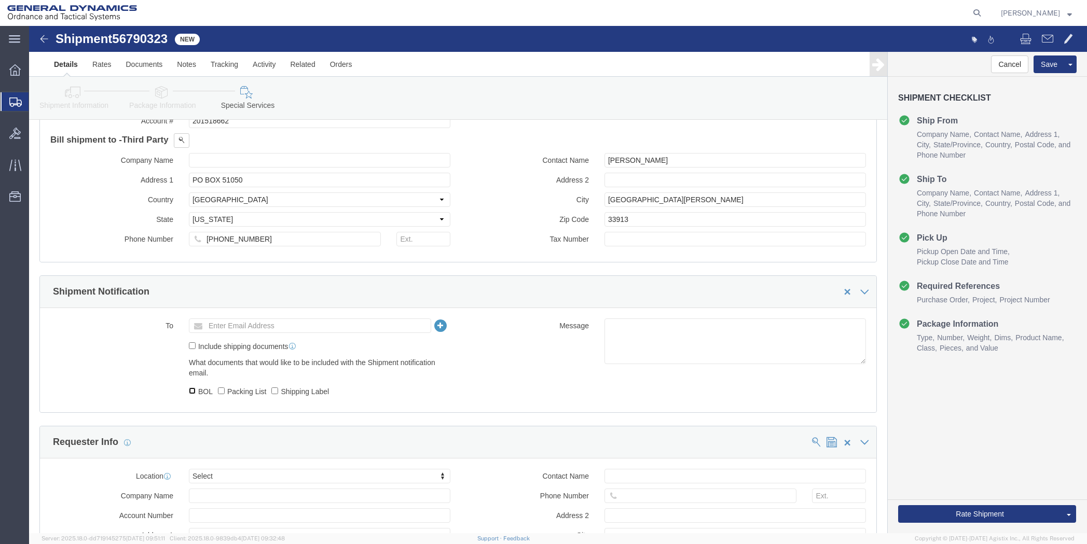
click input "BOL"
checkbox input "true"
click input "Packing List"
checkbox input "true"
click input "Shipping Label"
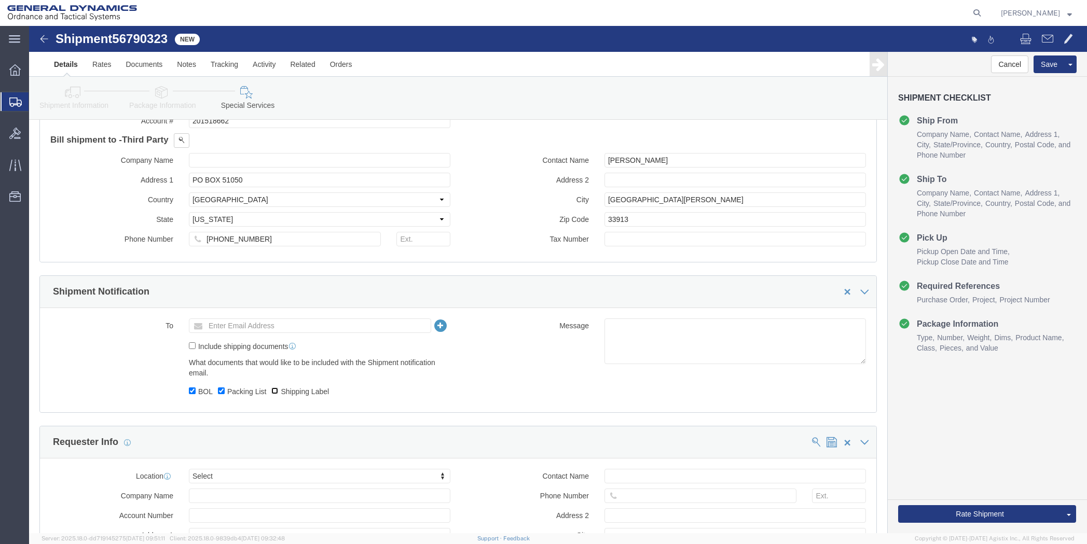
checkbox input "true"
click input "text"
type input "[PERSON_NAME][EMAIL_ADDRESS][PERSON_NAME][DOMAIN_NAME]"
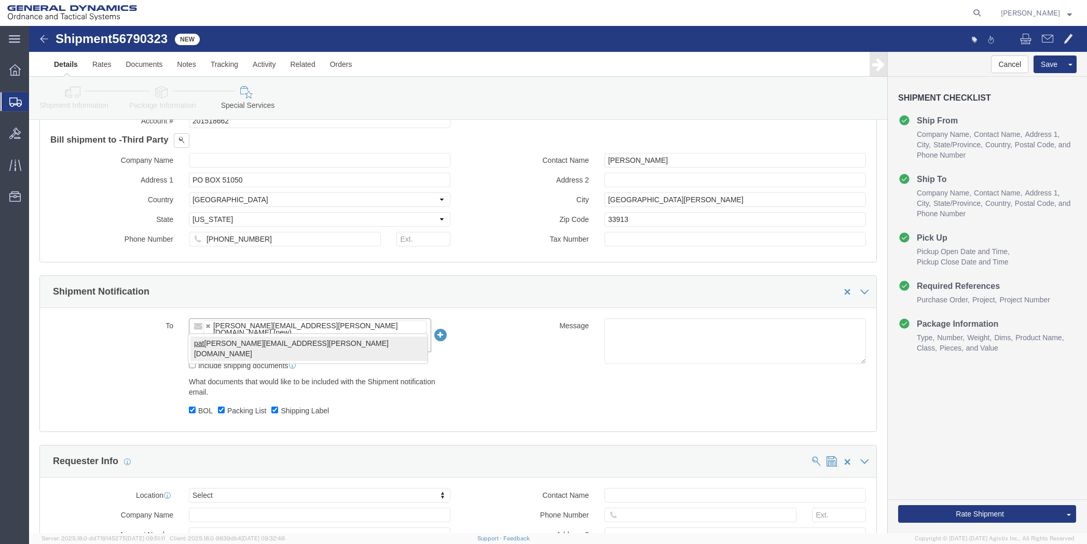
type input "pat"
type input "[PERSON_NAME][EMAIL_ADDRESS][PERSON_NAME][DOMAIN_NAME],[PERSON_NAME][DOMAIN_NAM…"
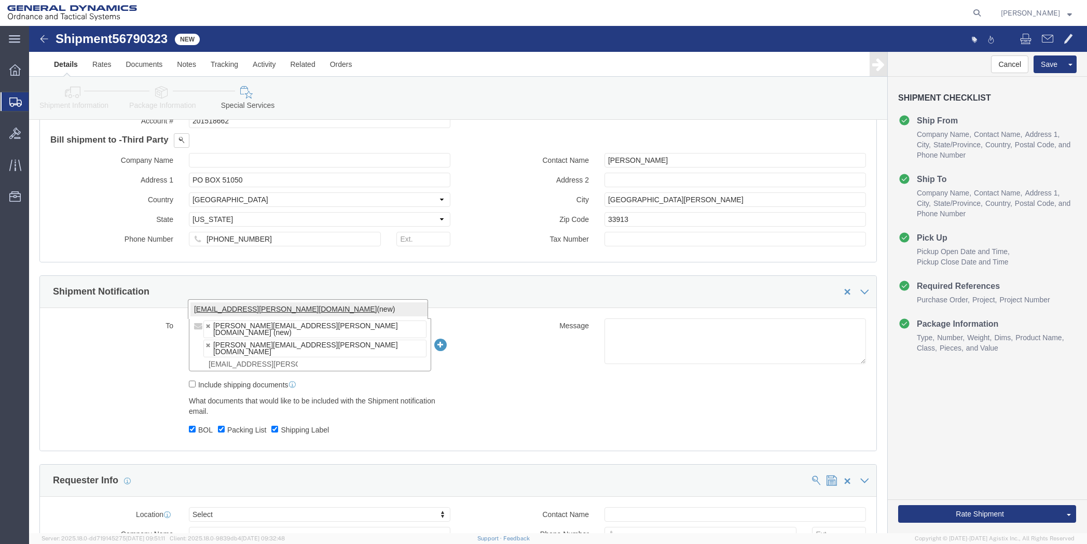
type input "[EMAIL_ADDRESS][PERSON_NAME][DOMAIN_NAME]"
type input "[PERSON_NAME][EMAIL_ADDRESS][PERSON_NAME][DOMAIN_NAME],[PERSON_NAME][DOMAIN_NAM…"
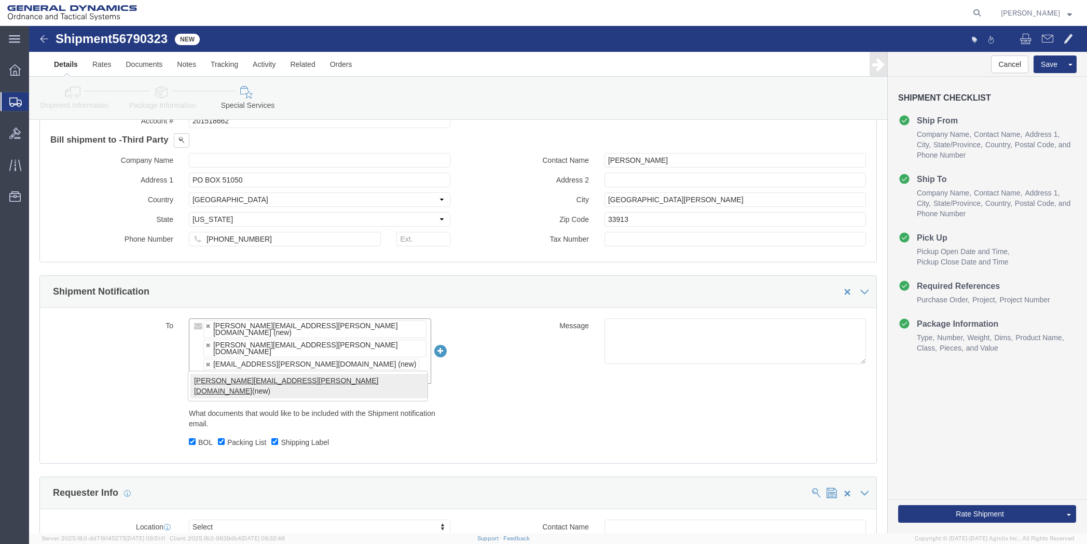
type input "[PERSON_NAME][EMAIL_ADDRESS][PERSON_NAME][DOMAIN_NAME]"
type input "[PERSON_NAME][EMAIL_ADDRESS][PERSON_NAME][DOMAIN_NAME],[PERSON_NAME][DOMAIN_NAM…"
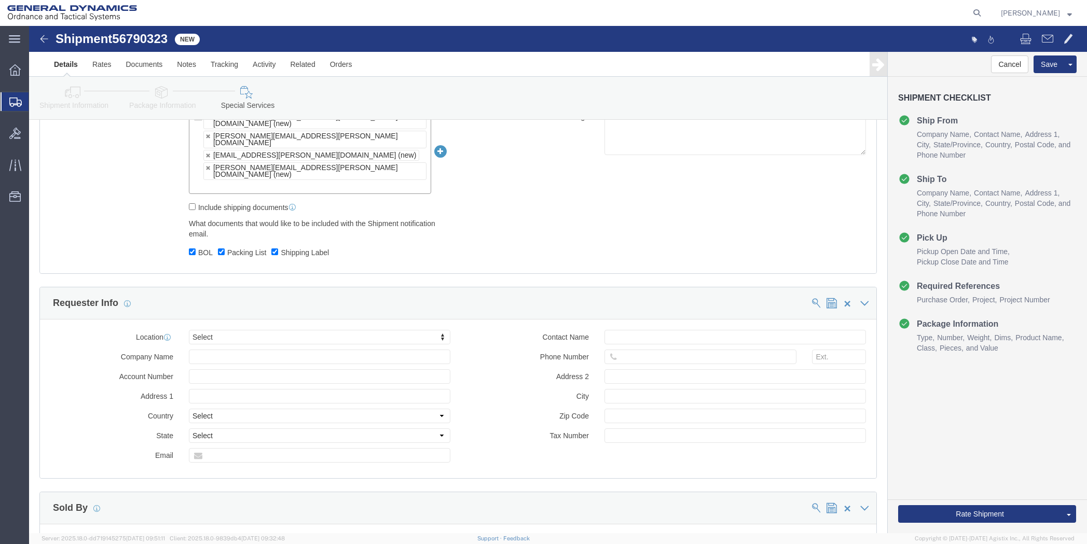
scroll to position [779, 0]
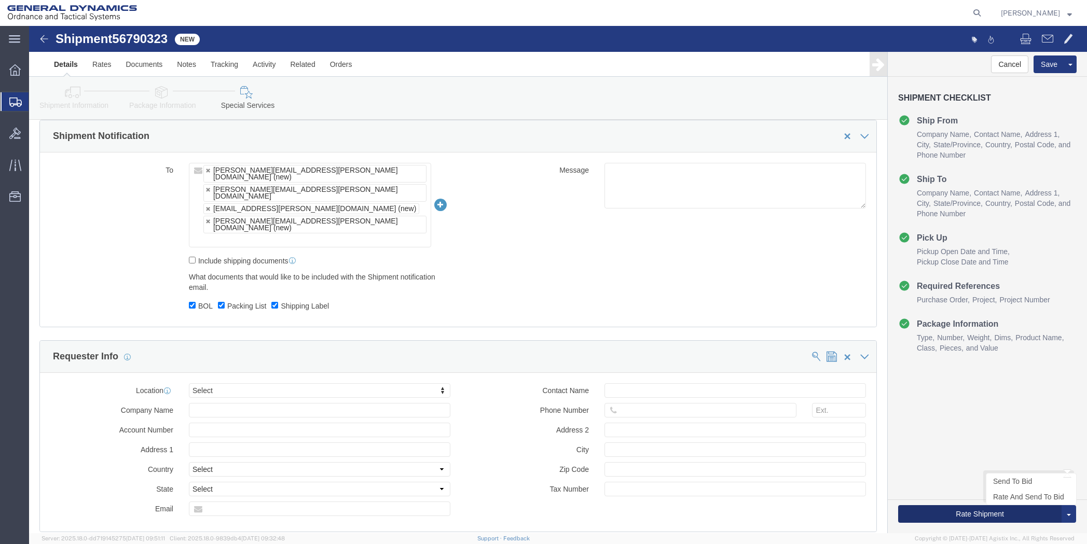
click button "Rate Shipment"
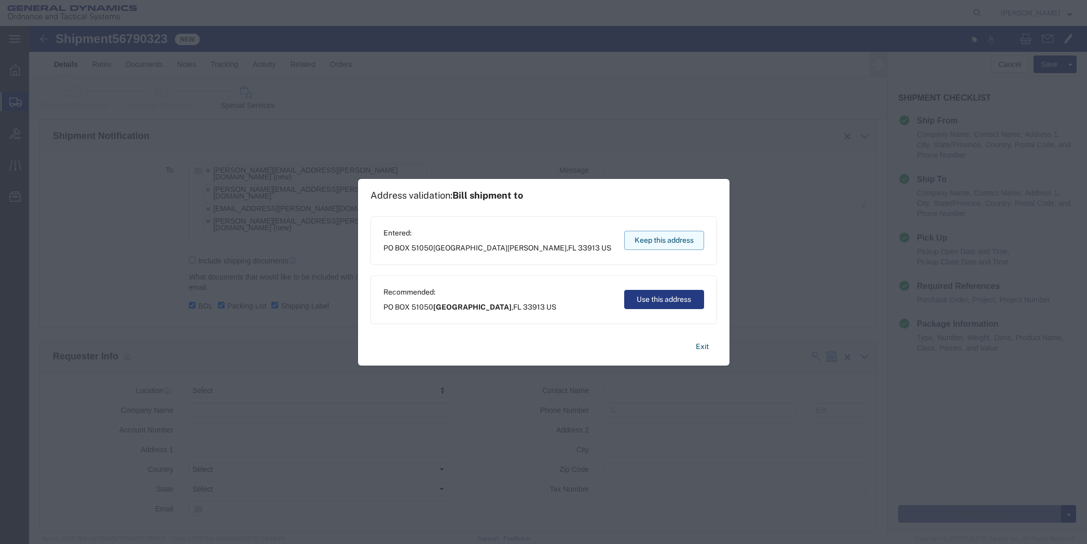
click at [680, 243] on button "Keep this address" at bounding box center [664, 240] width 80 height 19
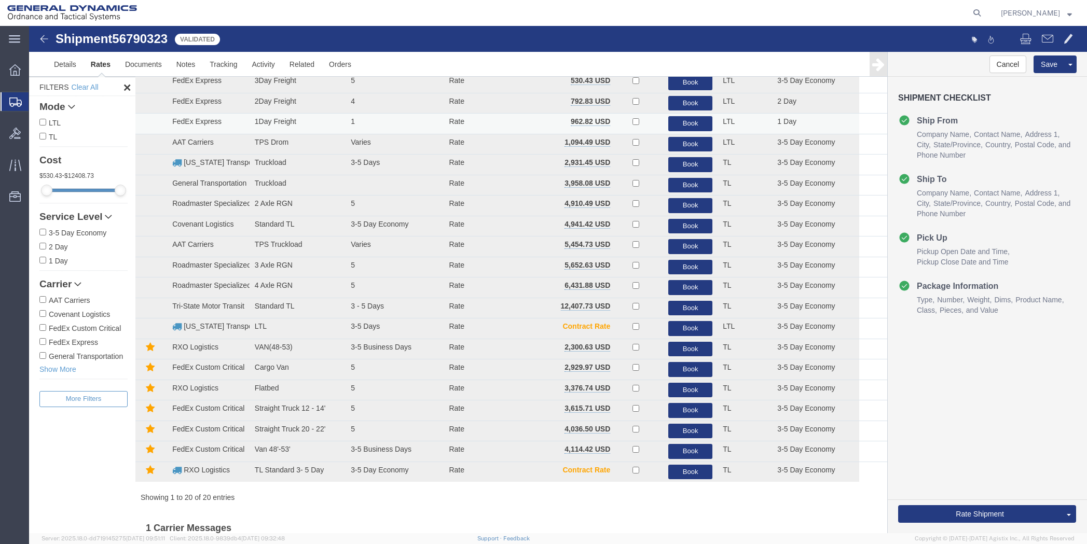
scroll to position [0, 0]
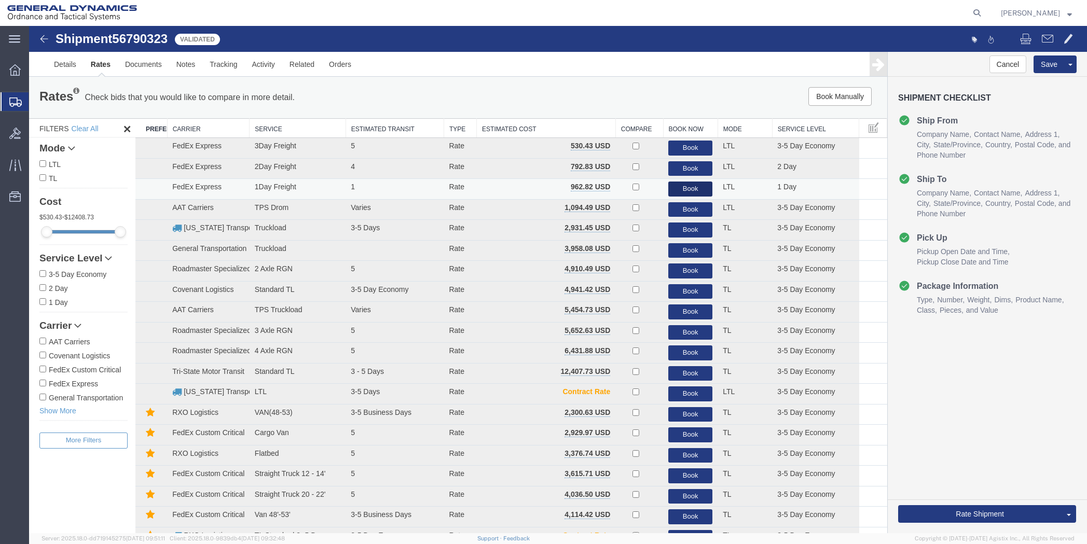
click at [685, 188] on button "Book" at bounding box center [691, 189] width 44 height 15
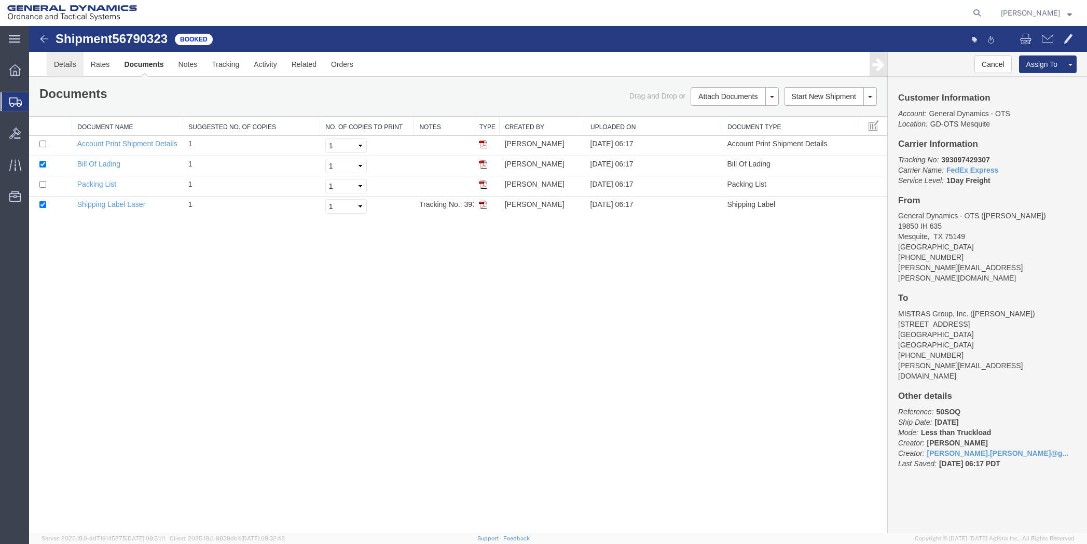
click at [66, 59] on link "Details" at bounding box center [65, 64] width 37 height 25
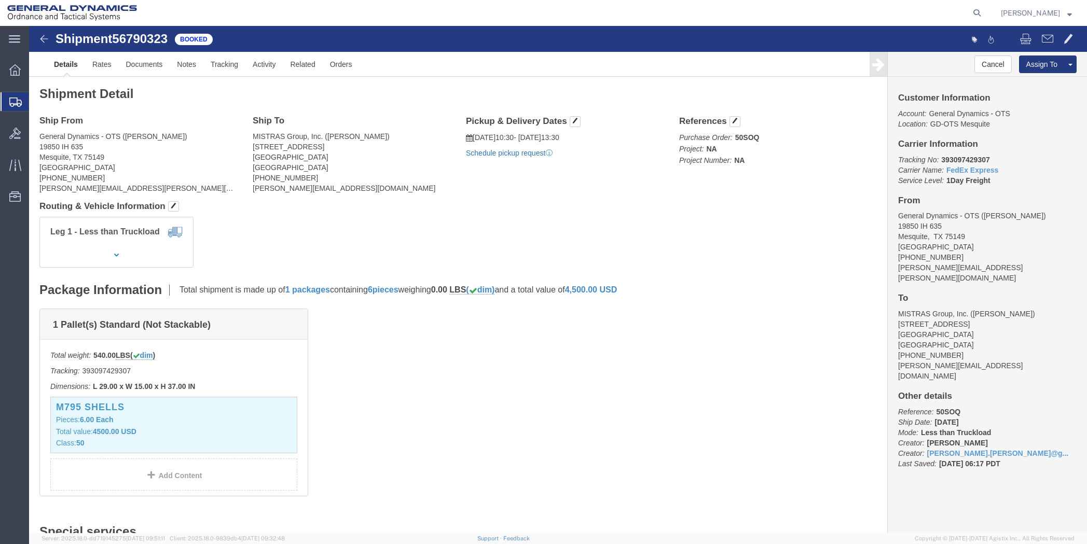
click link "Schedule pickup request"
click link "Documents"
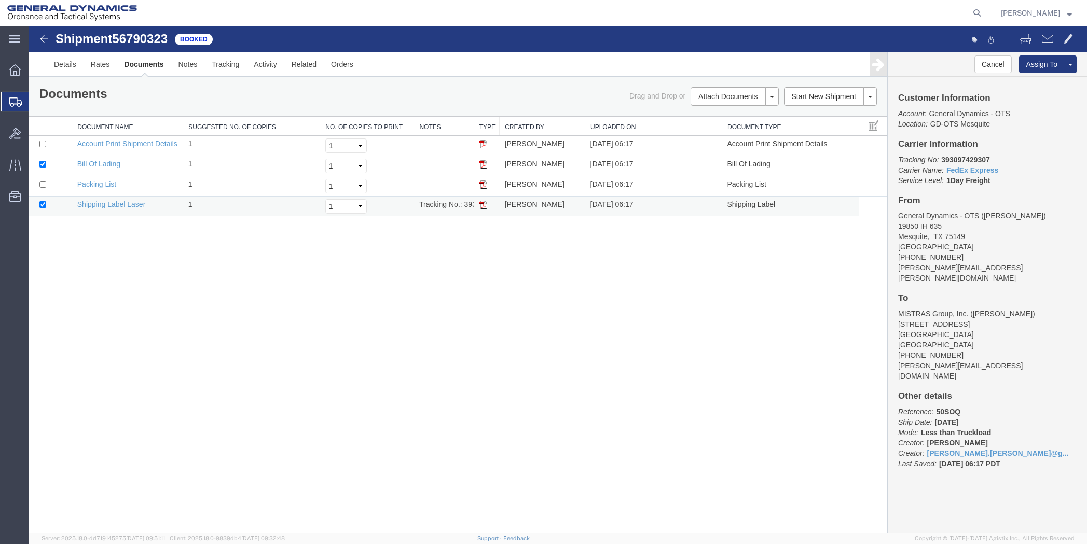
click at [484, 203] on img at bounding box center [483, 205] width 8 height 8
drag, startPoint x: 483, startPoint y: 186, endPoint x: 492, endPoint y: 189, distance: 9.2
click at [483, 186] on img at bounding box center [483, 185] width 8 height 8
click at [61, 64] on link "Details" at bounding box center [65, 64] width 37 height 25
